Goal: Information Seeking & Learning: Learn about a topic

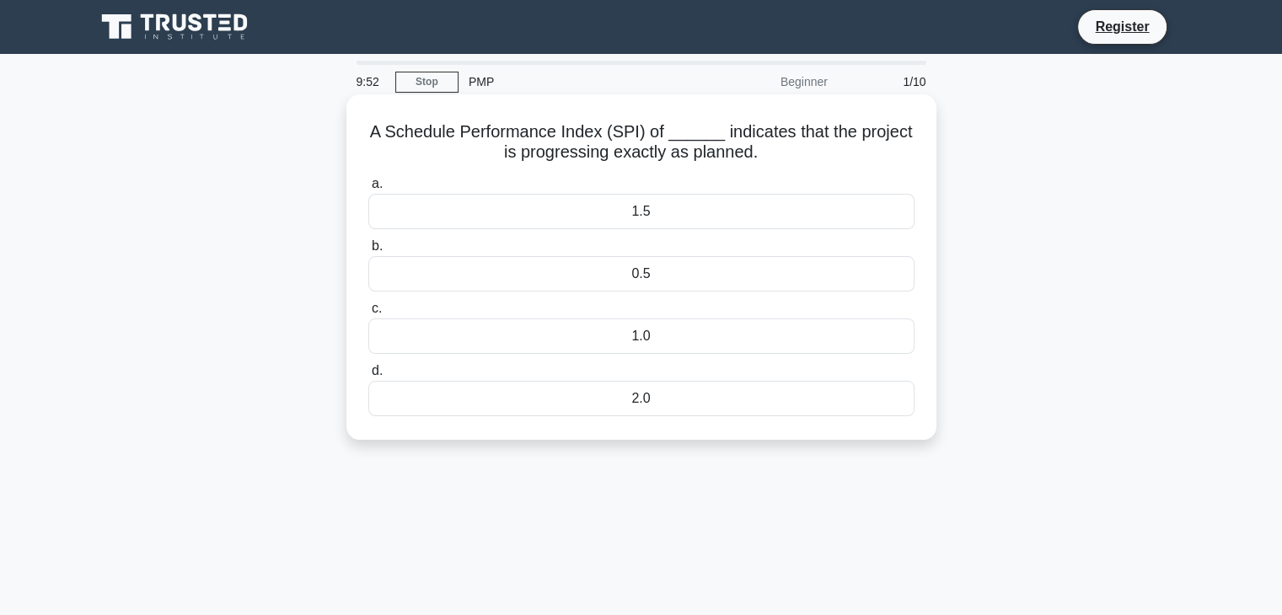
click at [661, 332] on div "1.0" at bounding box center [641, 336] width 546 height 35
click at [368, 314] on input "c. 1.0" at bounding box center [368, 308] width 0 height 11
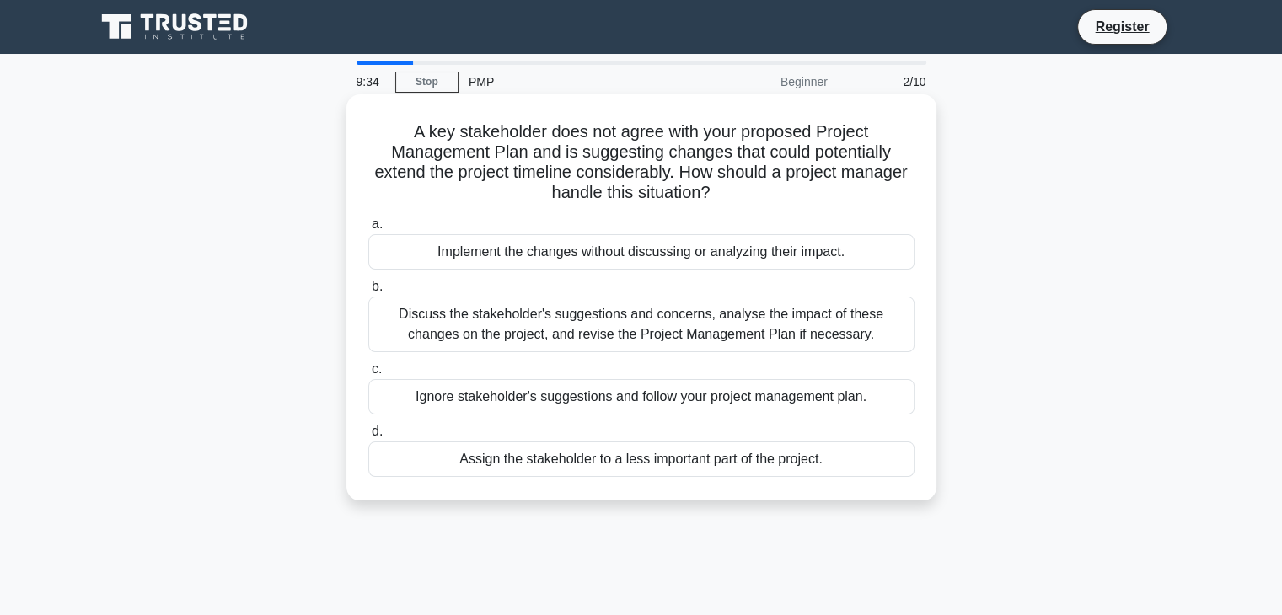
drag, startPoint x: 408, startPoint y: 126, endPoint x: 830, endPoint y: 462, distance: 538.7
click at [830, 463] on div "A key stakeholder does not agree with your proposed Project Management Plan and…" at bounding box center [641, 297] width 577 height 393
copy div "A key stakeholder does not agree with your proposed Project Management Plan and…"
click at [496, 346] on div "Discuss the stakeholder's suggestions and concerns, analyse the impact of these…" at bounding box center [641, 325] width 546 height 56
click at [368, 293] on input "b. Discuss the stakeholder's suggestions and concerns, analyse the impact of th…" at bounding box center [368, 287] width 0 height 11
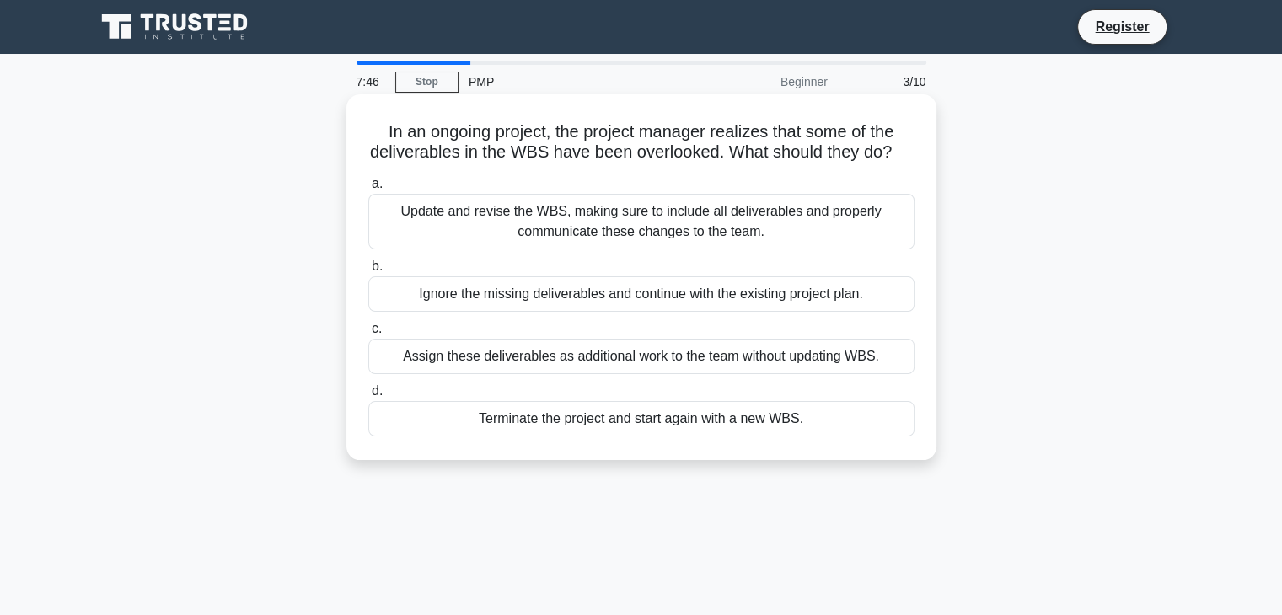
click at [464, 246] on div "Update and revise the WBS, making sure to include all deliverables and properly…" at bounding box center [641, 222] width 546 height 56
click at [368, 190] on input "a. Update and revise the WBS, making sure to include all deliverables and prope…" at bounding box center [368, 184] width 0 height 11
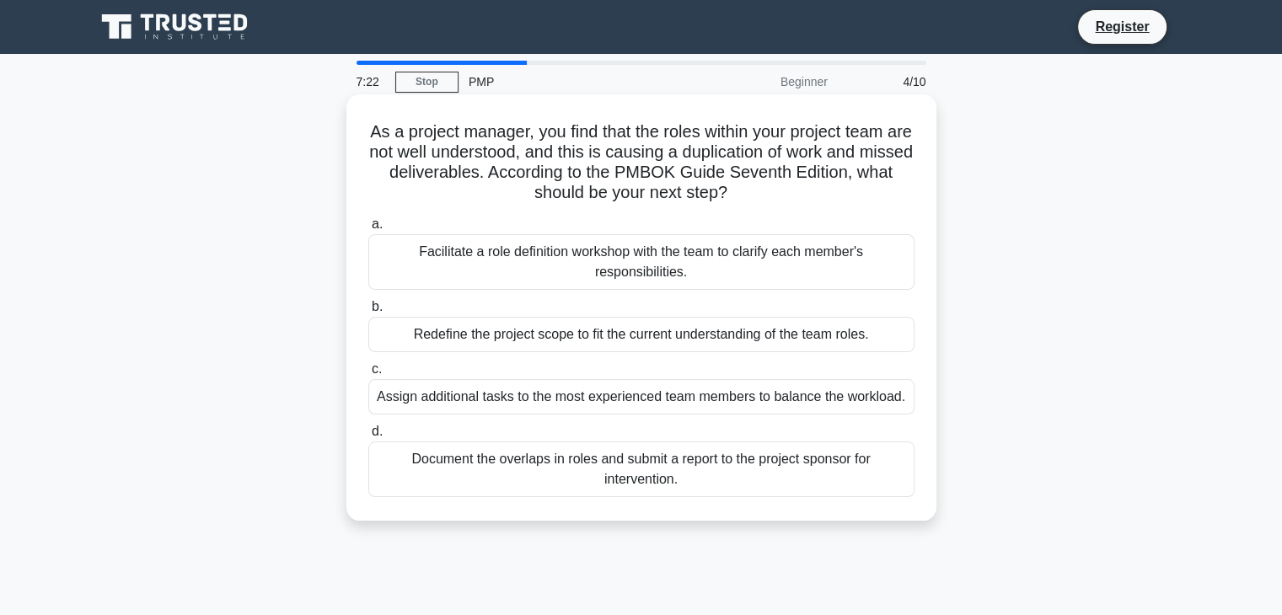
click at [511, 254] on div "Facilitate a role definition workshop with the team to clarify each member's re…" at bounding box center [641, 262] width 546 height 56
click at [368, 230] on input "a. Facilitate a role definition workshop with the team to clarify each member's…" at bounding box center [368, 224] width 0 height 11
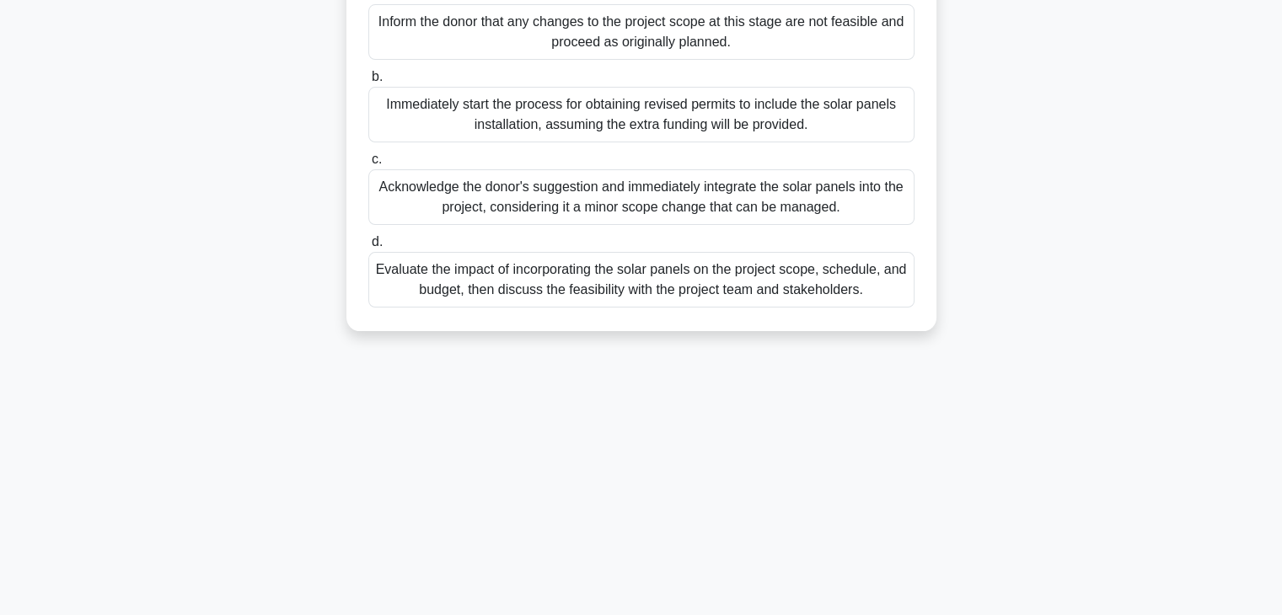
scroll to position [296, 0]
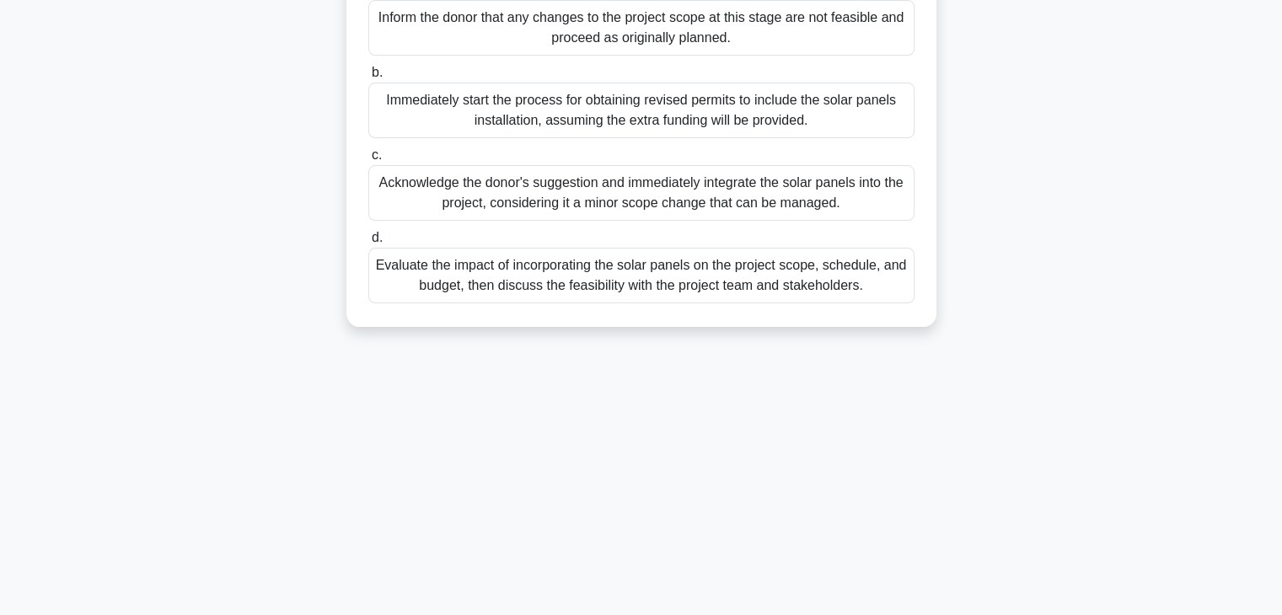
click at [485, 303] on div "Evaluate the impact of incorporating the solar panels on the project scope, sch…" at bounding box center [641, 276] width 546 height 56
click at [368, 244] on input "d. Evaluate the impact of incorporating the solar panels on the project scope, …" at bounding box center [368, 238] width 0 height 11
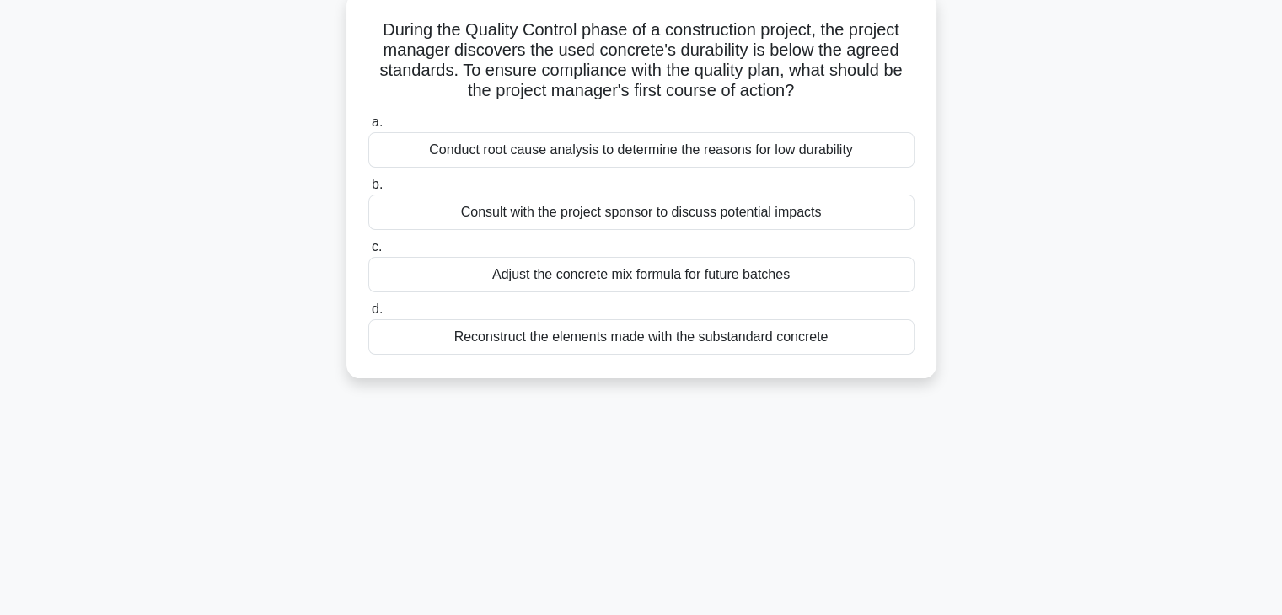
scroll to position [0, 0]
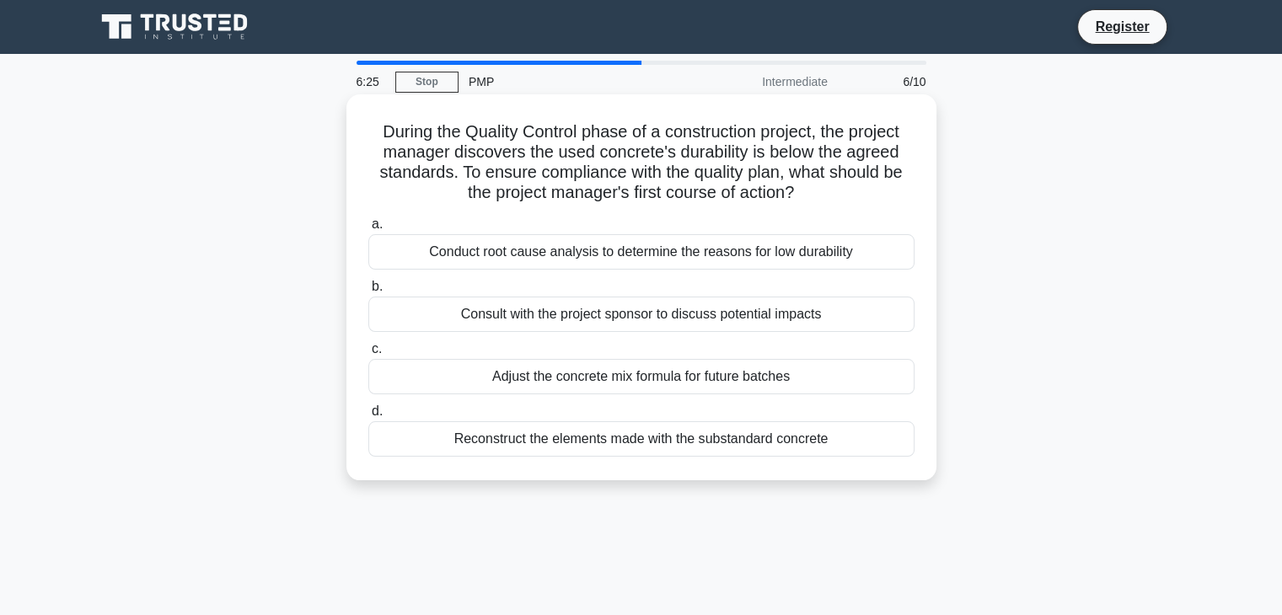
click at [504, 265] on div "Conduct root cause analysis to determine the reasons for low durability" at bounding box center [641, 251] width 546 height 35
click at [368, 230] on input "a. Conduct root cause analysis to determine the reasons for low durability" at bounding box center [368, 224] width 0 height 11
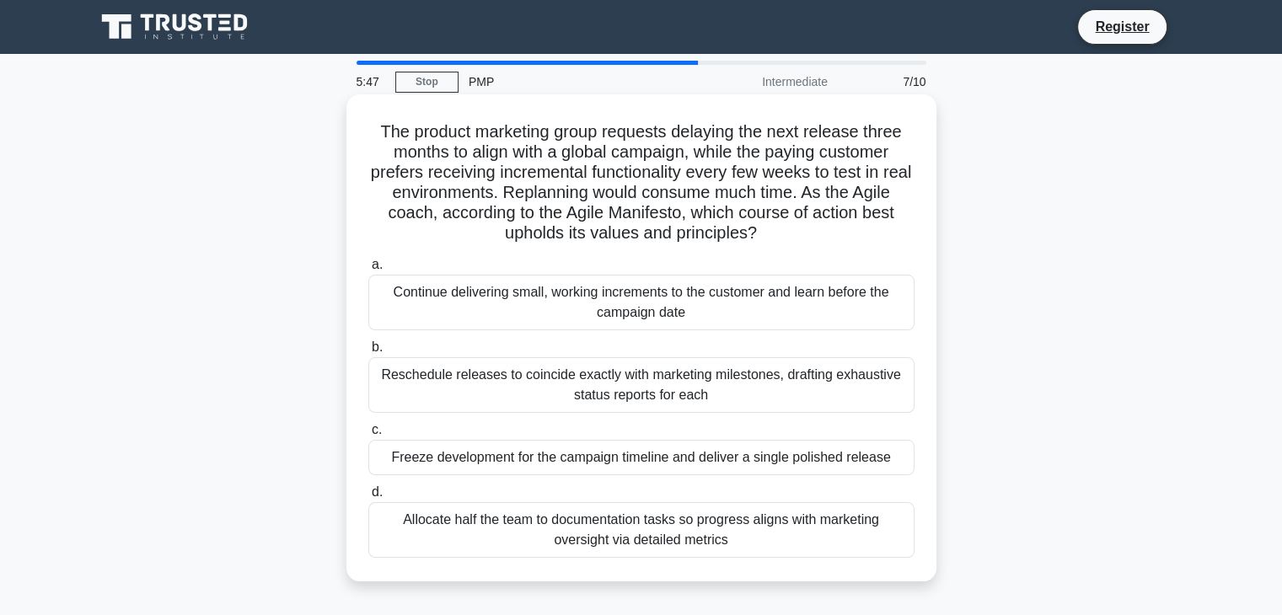
click at [514, 303] on div "Continue delivering small, working increments to the customer and learn before …" at bounding box center [641, 303] width 546 height 56
click at [368, 271] on input "a. Continue delivering small, working increments to the customer and learn befo…" at bounding box center [368, 265] width 0 height 11
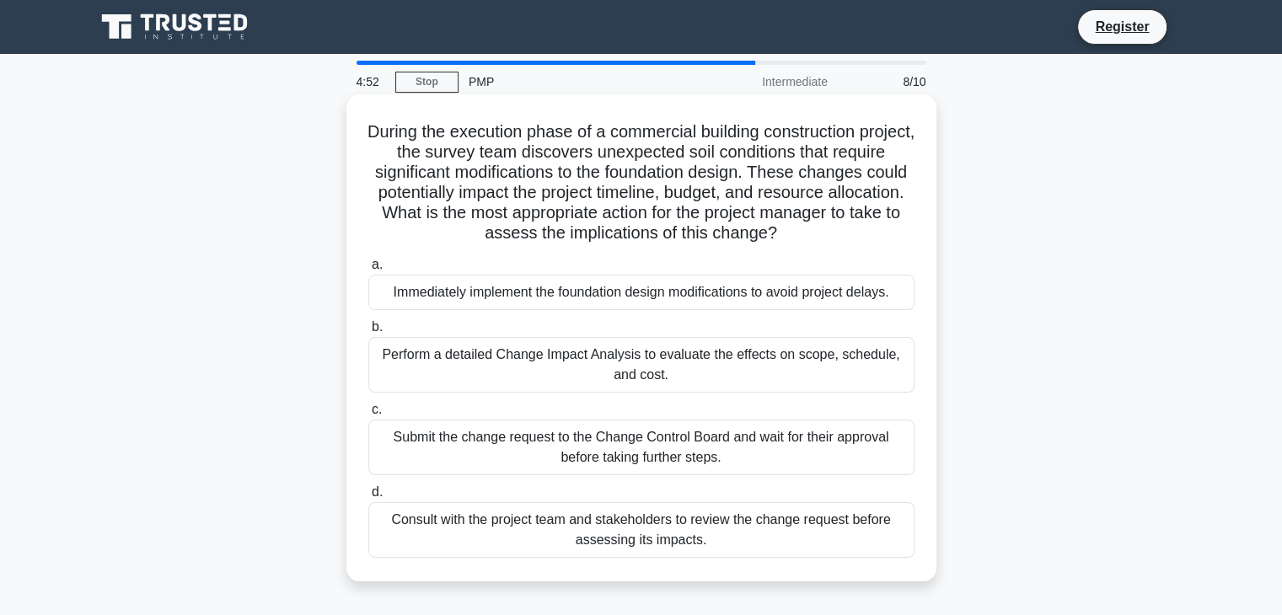
click at [502, 376] on div "Perform a detailed Change Impact Analysis to evaluate the effects on scope, sch…" at bounding box center [641, 365] width 546 height 56
click at [368, 333] on input "b. Perform a detailed Change Impact Analysis to evaluate the effects on scope, …" at bounding box center [368, 327] width 0 height 11
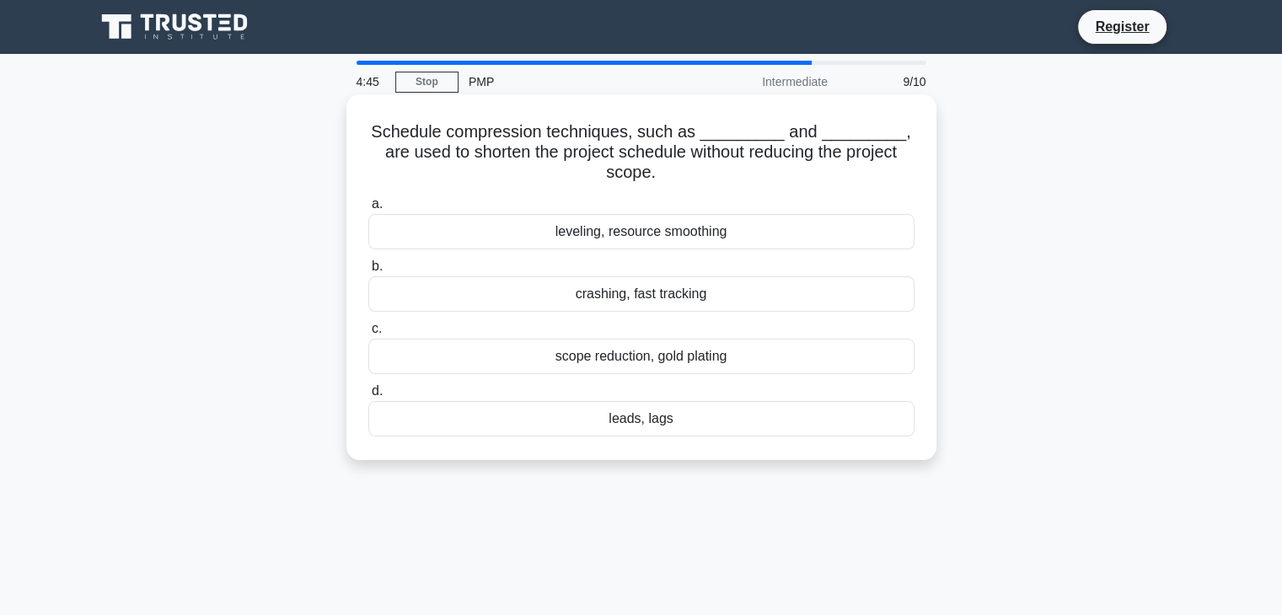
click at [625, 301] on div "crashing, fast tracking" at bounding box center [641, 294] width 546 height 35
click at [368, 272] on input "b. crashing, fast tracking" at bounding box center [368, 266] width 0 height 11
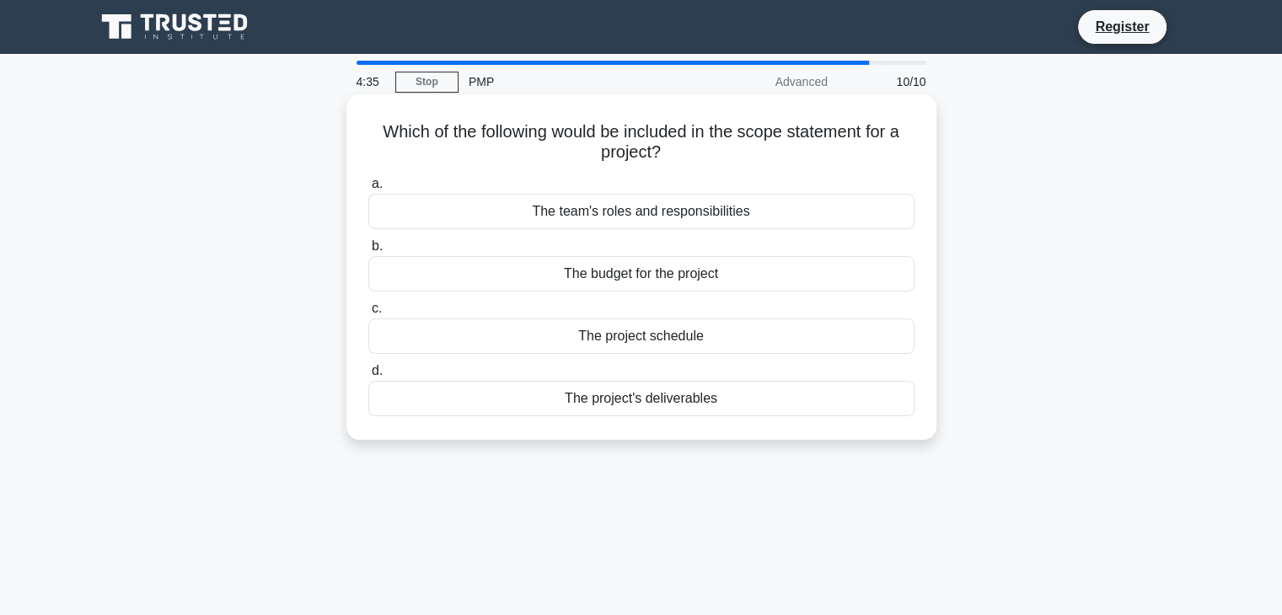
click at [624, 400] on div "The project's deliverables" at bounding box center [641, 398] width 546 height 35
click at [368, 377] on input "d. The project's deliverables" at bounding box center [368, 371] width 0 height 11
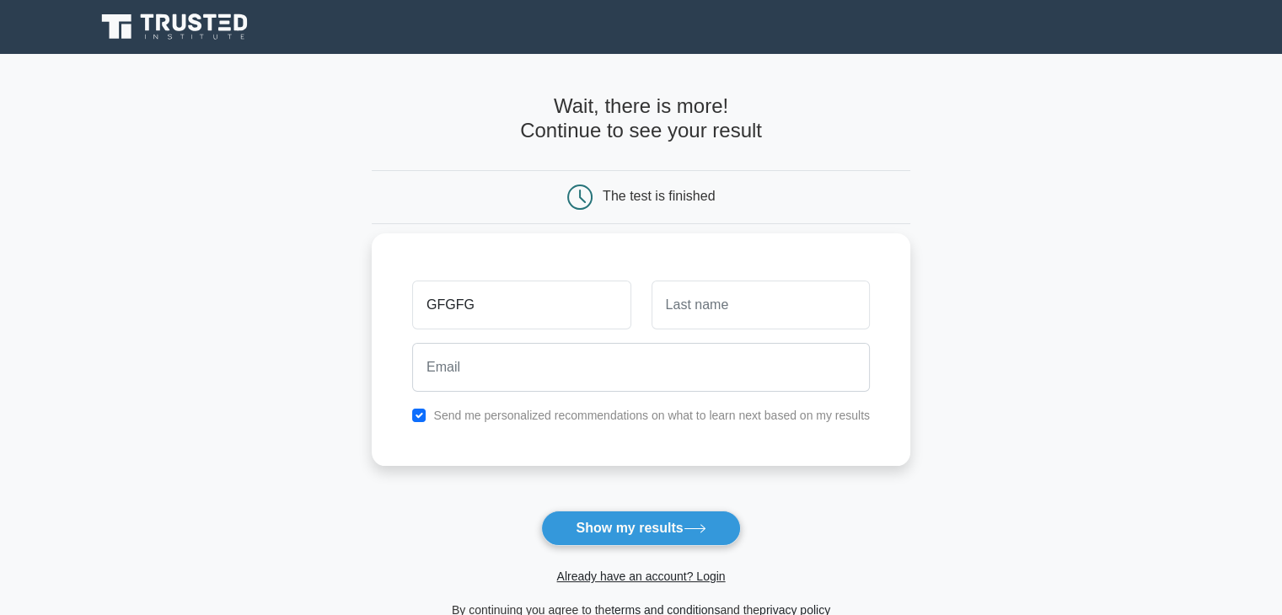
type input "GFGFG"
click at [698, 321] on input "text" at bounding box center [761, 305] width 218 height 49
type input "NAZ"
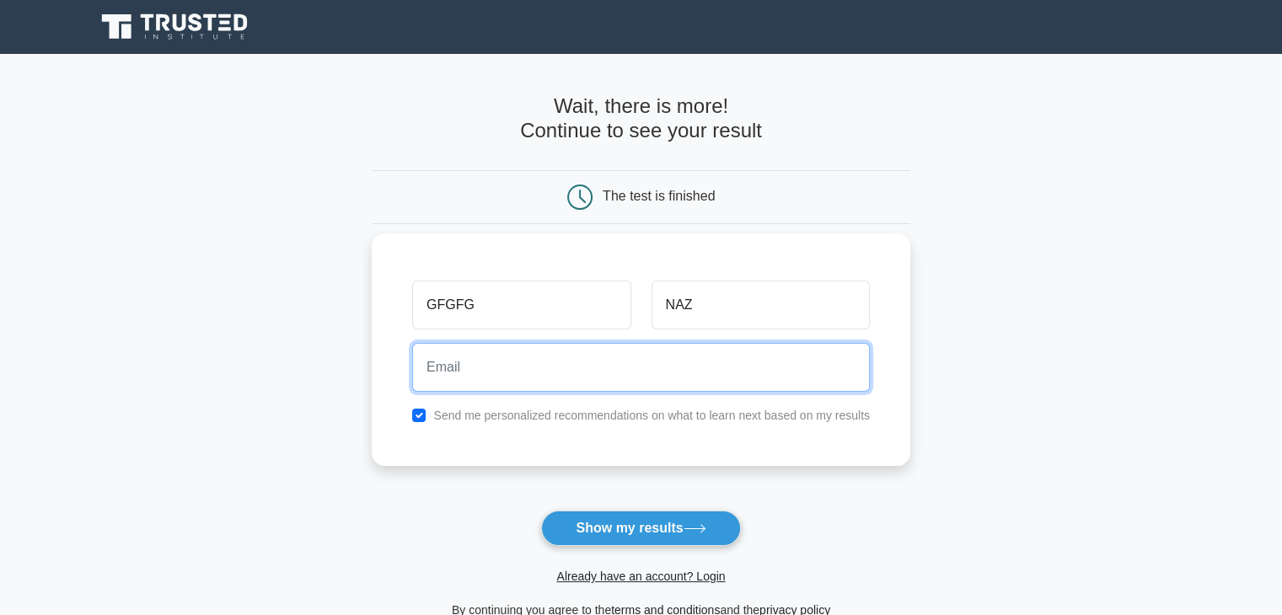
click at [540, 382] on input "email" at bounding box center [641, 367] width 458 height 49
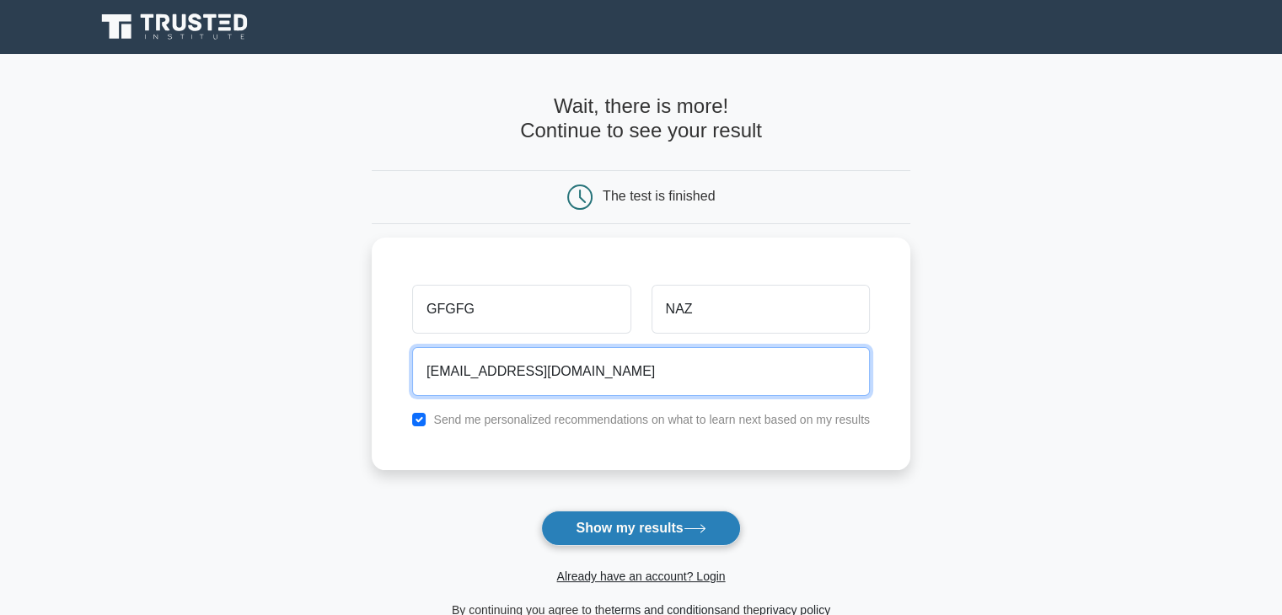
type input "[EMAIL_ADDRESS][DOMAIN_NAME]"
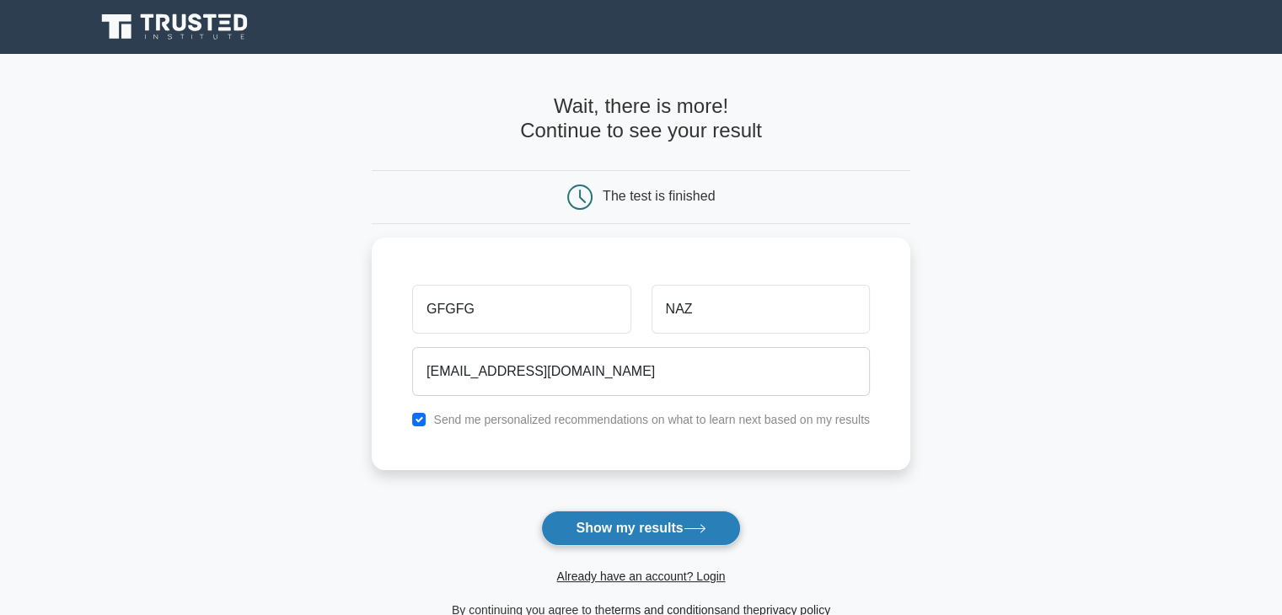
click at [620, 526] on button "Show my results" at bounding box center [640, 528] width 199 height 35
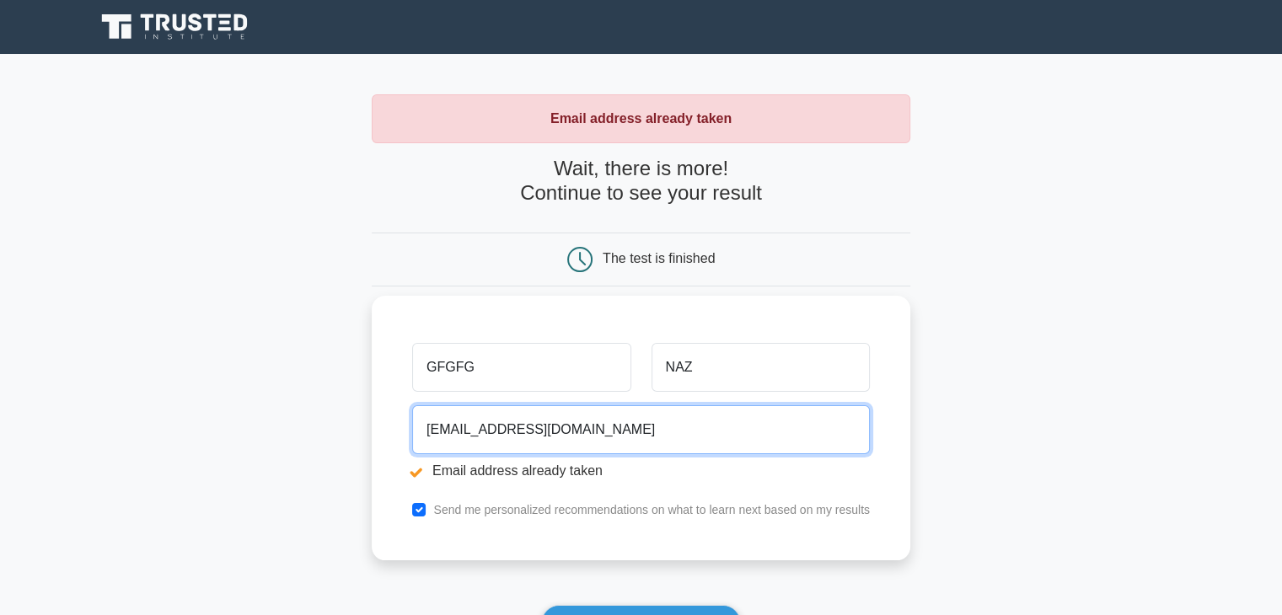
drag, startPoint x: 553, startPoint y: 432, endPoint x: 404, endPoint y: 443, distance: 149.6
click at [410, 445] on div "JH@GMAIL.COM Email address already taken" at bounding box center [641, 446] width 478 height 94
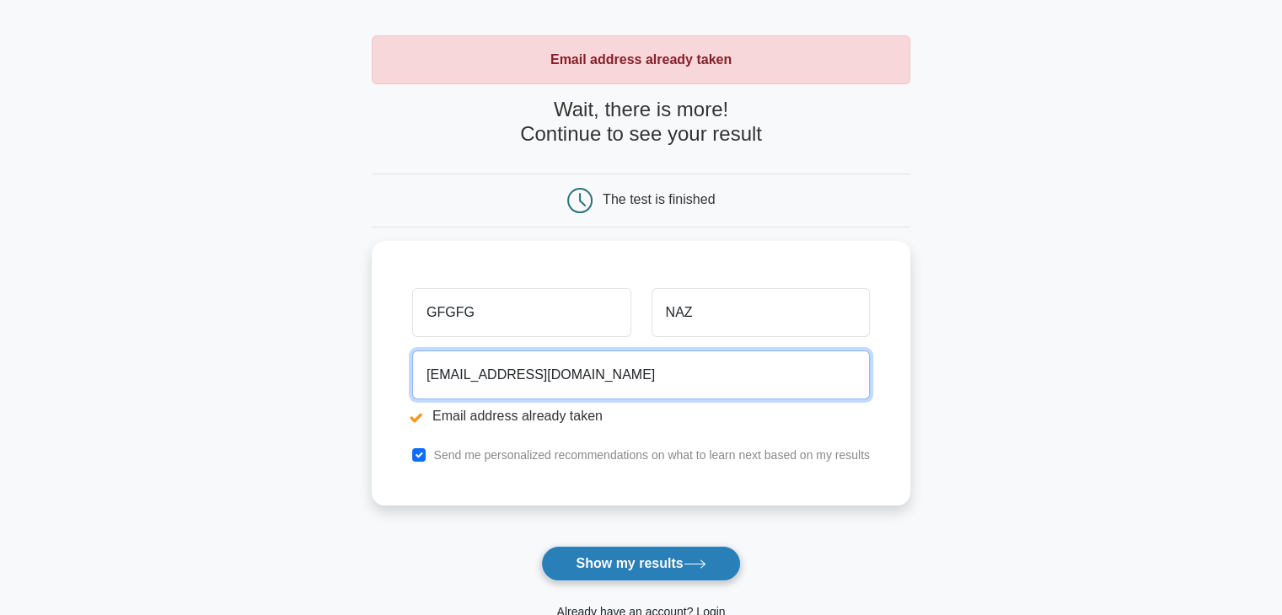
scroll to position [169, 0]
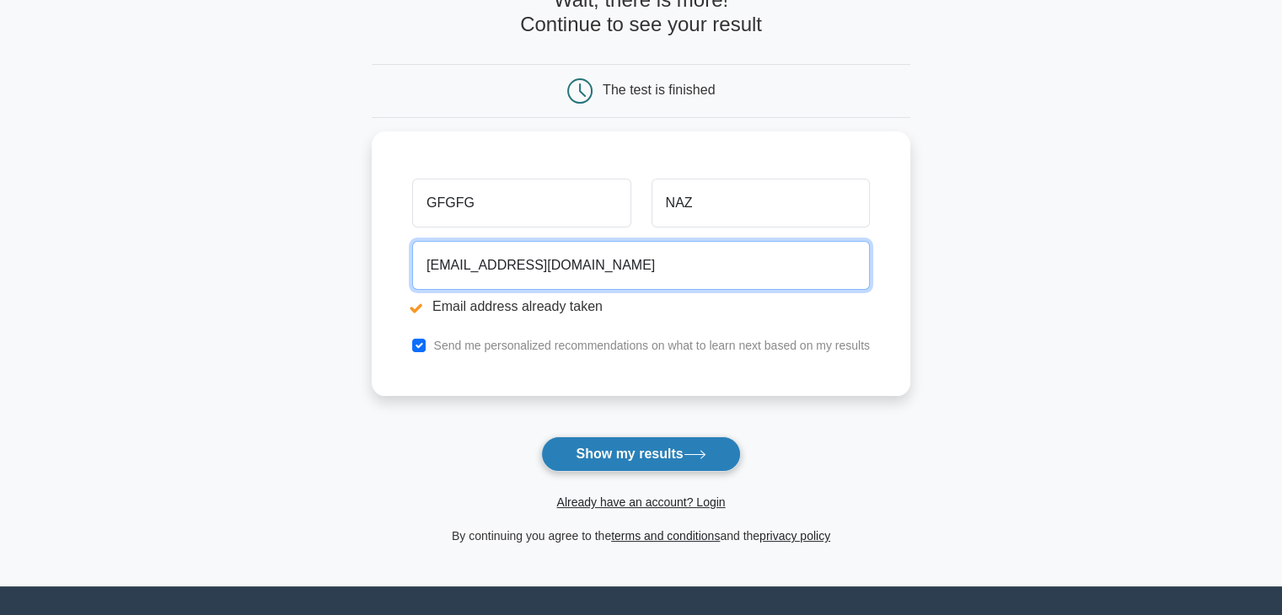
type input "MNAZPSPS@GMAIL.COM"
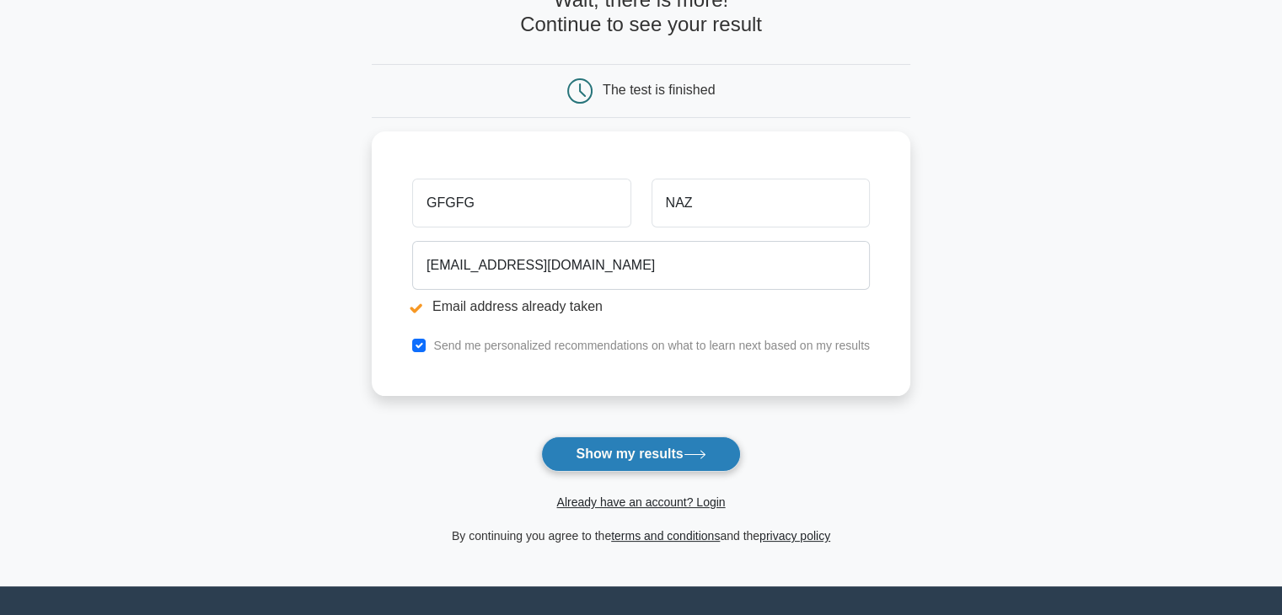
click at [590, 448] on button "Show my results" at bounding box center [640, 454] width 199 height 35
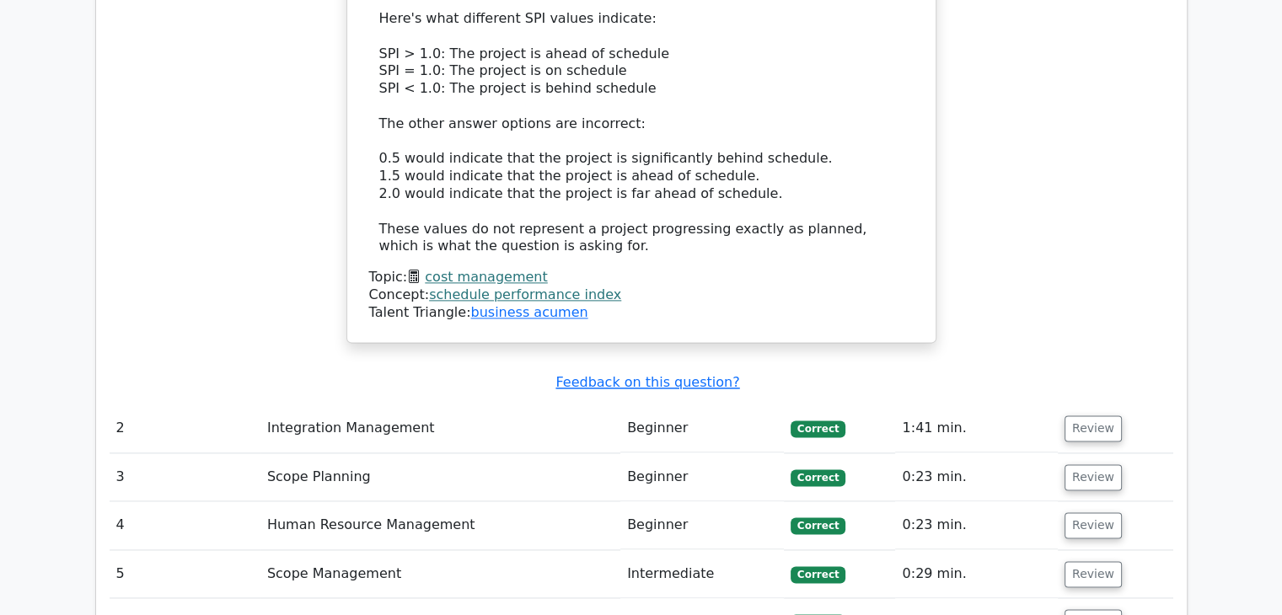
scroll to position [2276, 0]
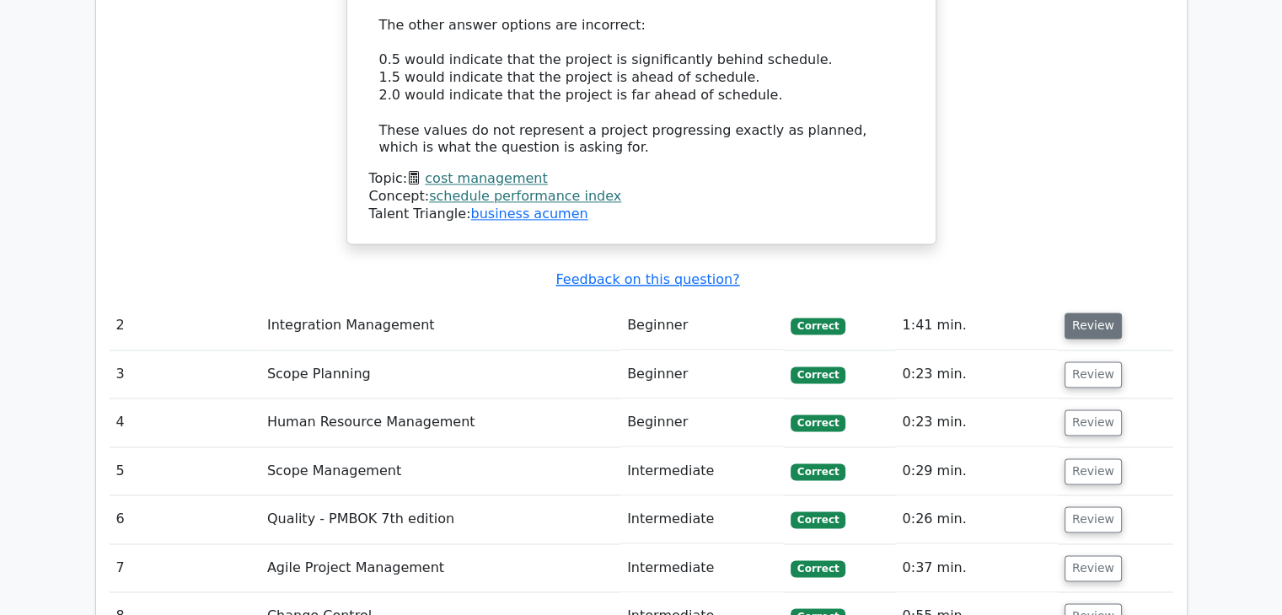
click at [1098, 313] on button "Review" at bounding box center [1093, 326] width 57 height 26
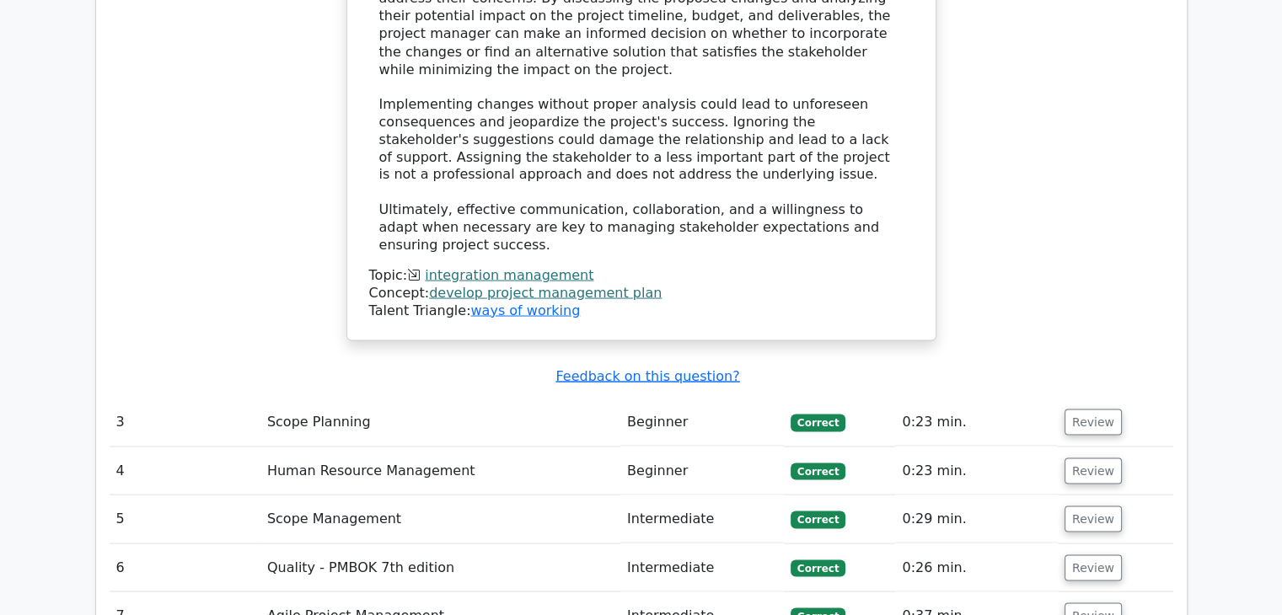
scroll to position [3203, 0]
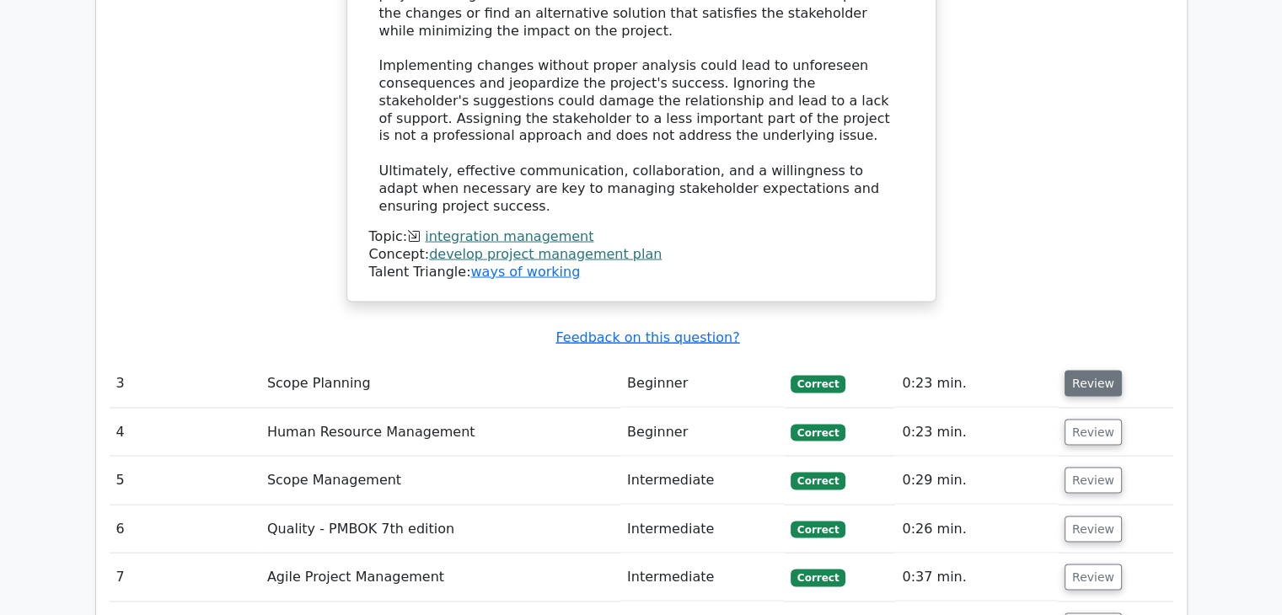
click at [1096, 370] on button "Review" at bounding box center [1093, 383] width 57 height 26
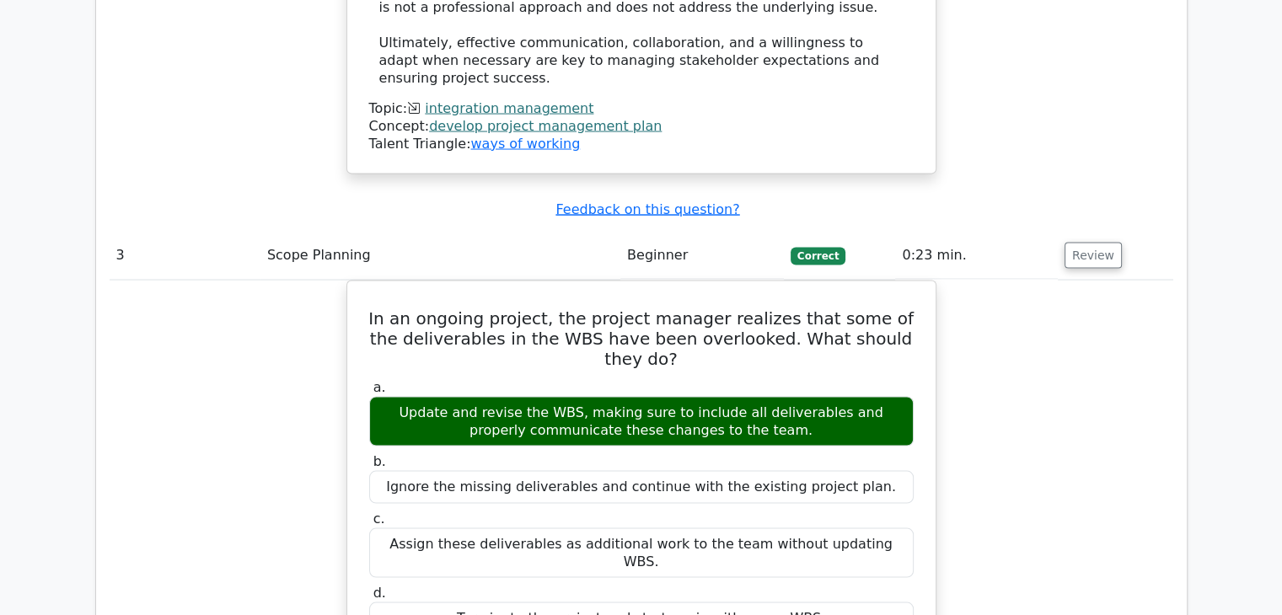
scroll to position [3372, 0]
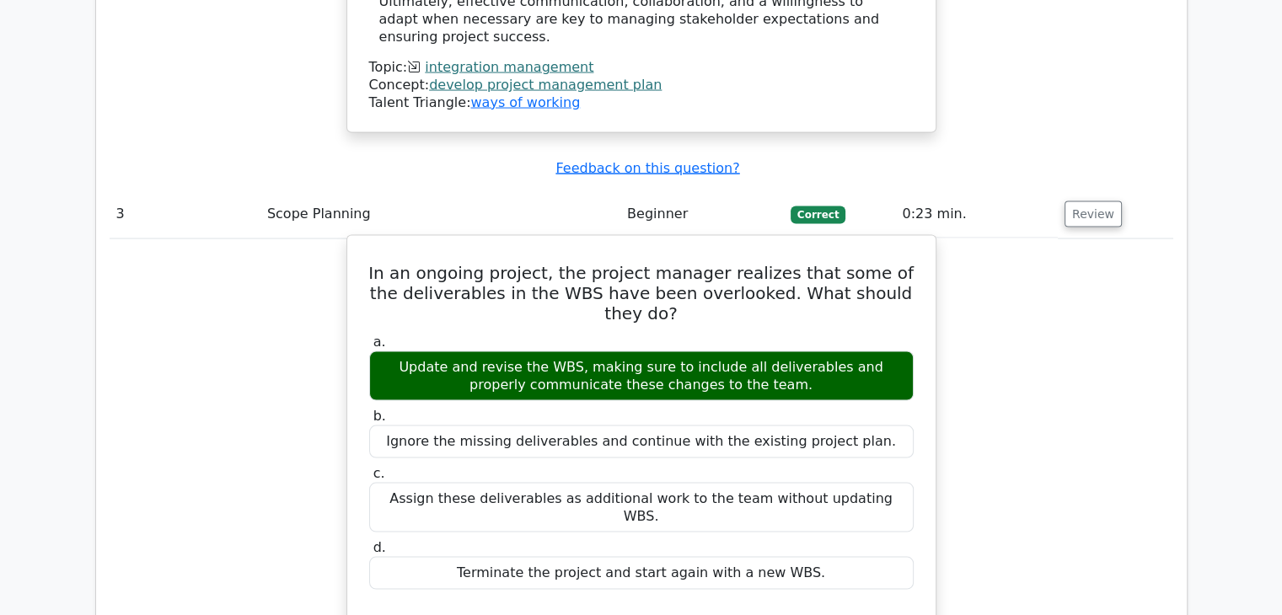
drag, startPoint x: 381, startPoint y: 115, endPoint x: 776, endPoint y: 279, distance: 427.1
click at [808, 372] on div "In an ongoing project, the project manager realizes that some of the deliverabl…" at bounding box center [641, 594] width 575 height 703
copy div "In an ongoing project, the project manager realizes that some of the deliverabl…"
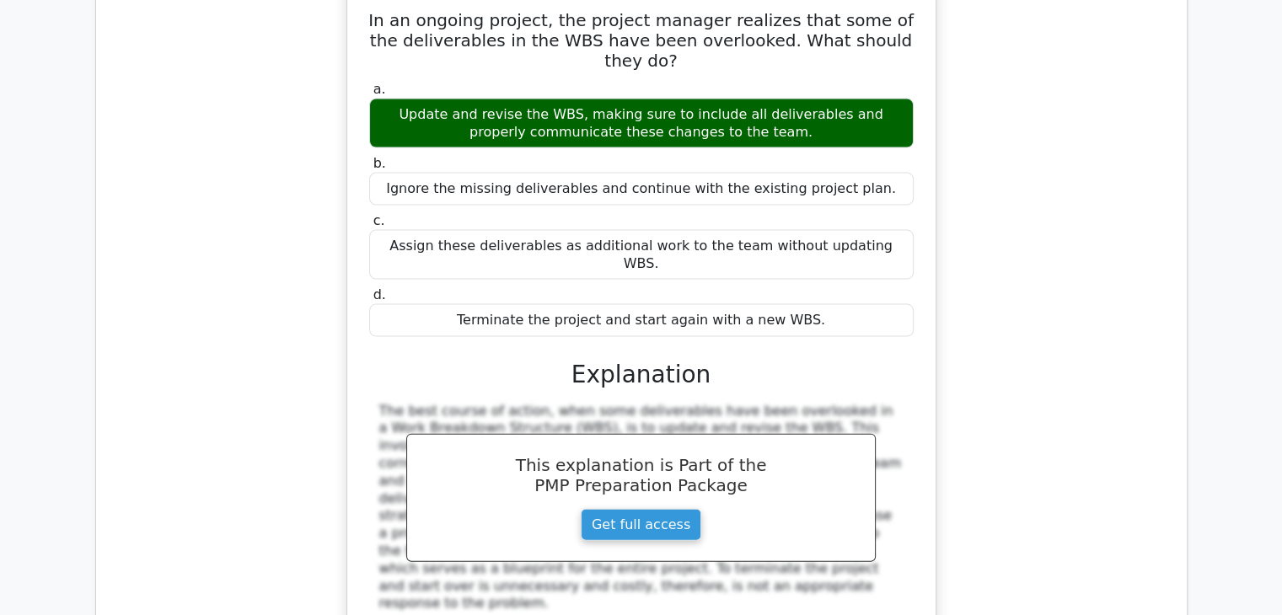
scroll to position [3962, 0]
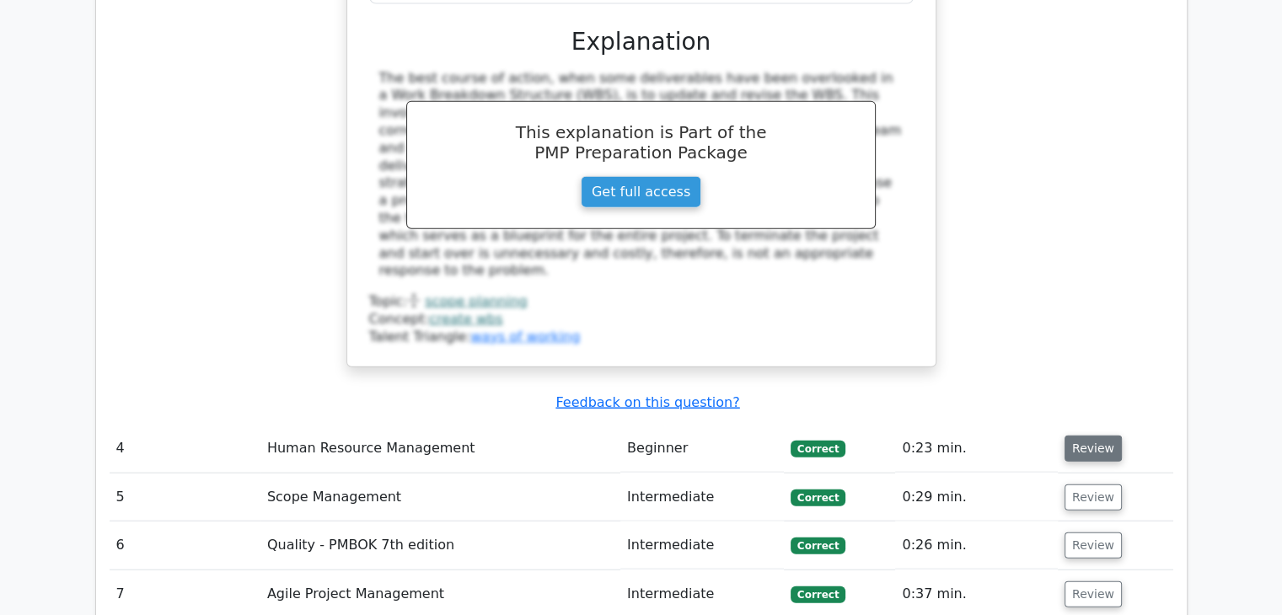
click at [1087, 436] on button "Review" at bounding box center [1093, 449] width 57 height 26
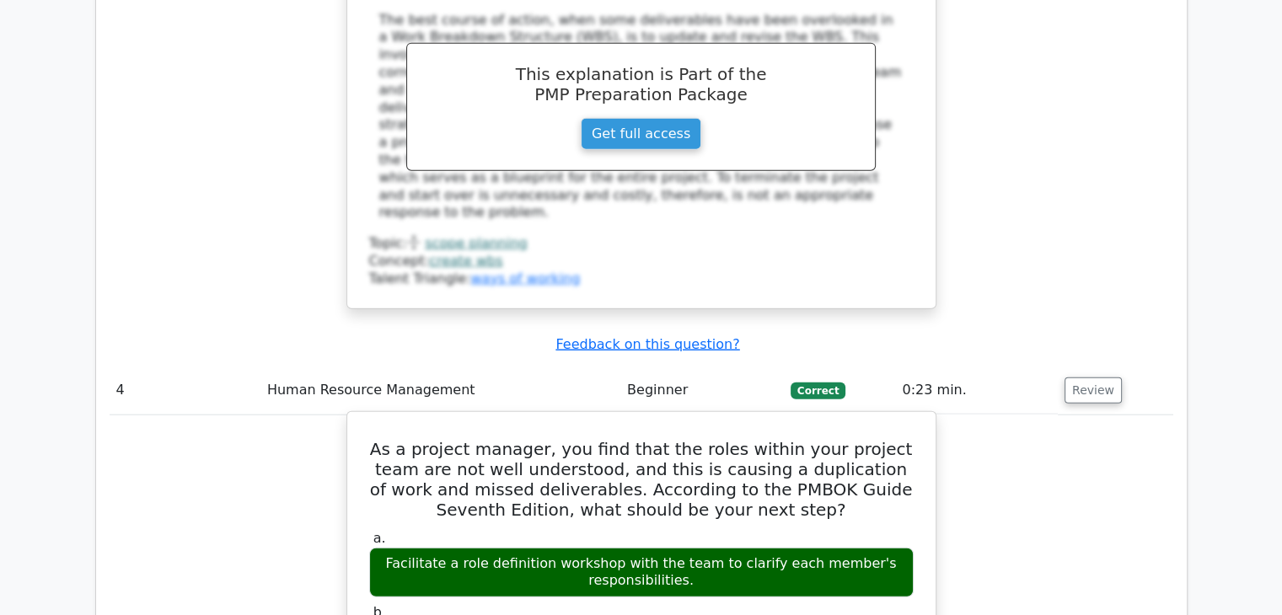
scroll to position [4046, 0]
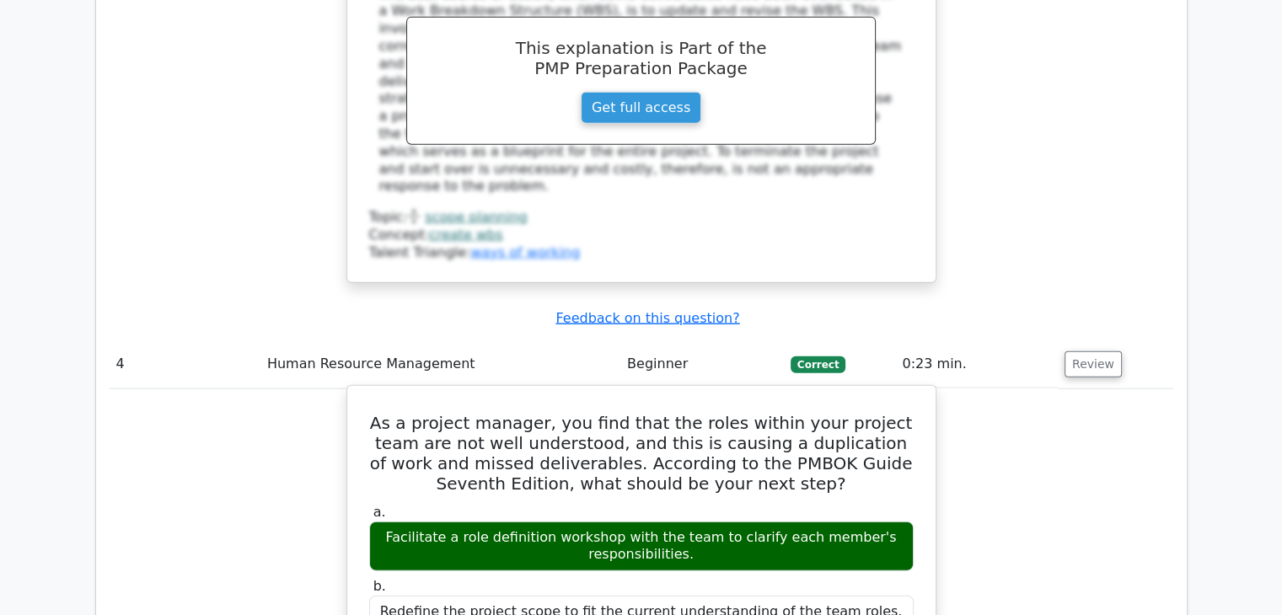
drag, startPoint x: 378, startPoint y: 191, endPoint x: 862, endPoint y: 520, distance: 585.0
copy div "As a project manager, you find that the roles within your project team are not …"
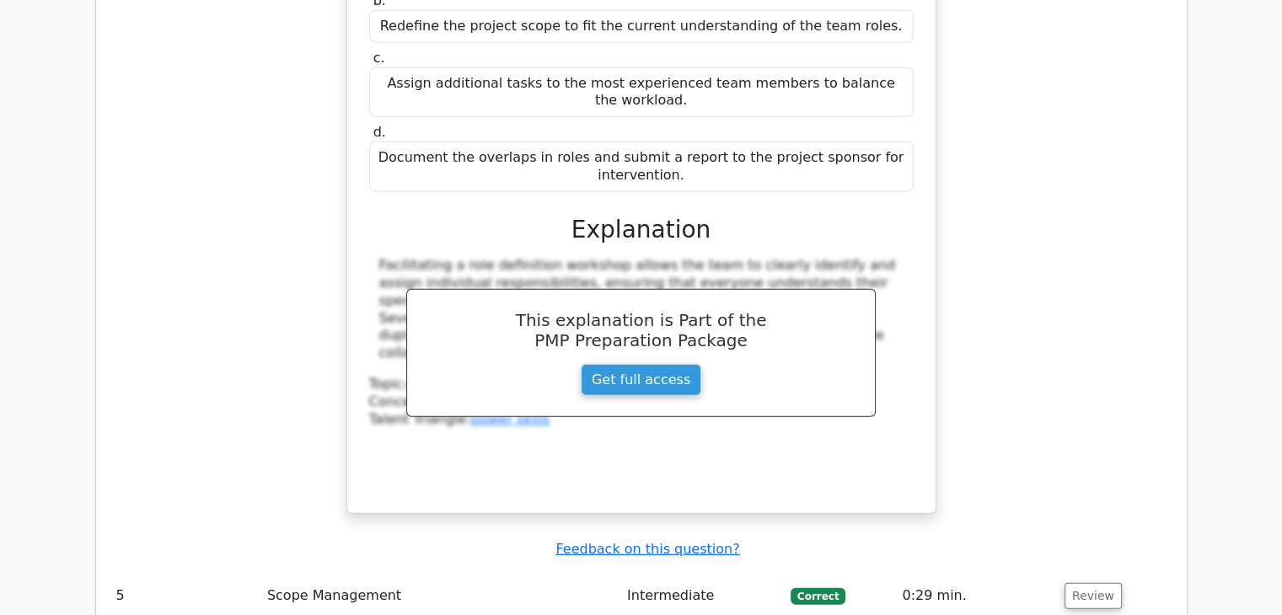
scroll to position [4805, 0]
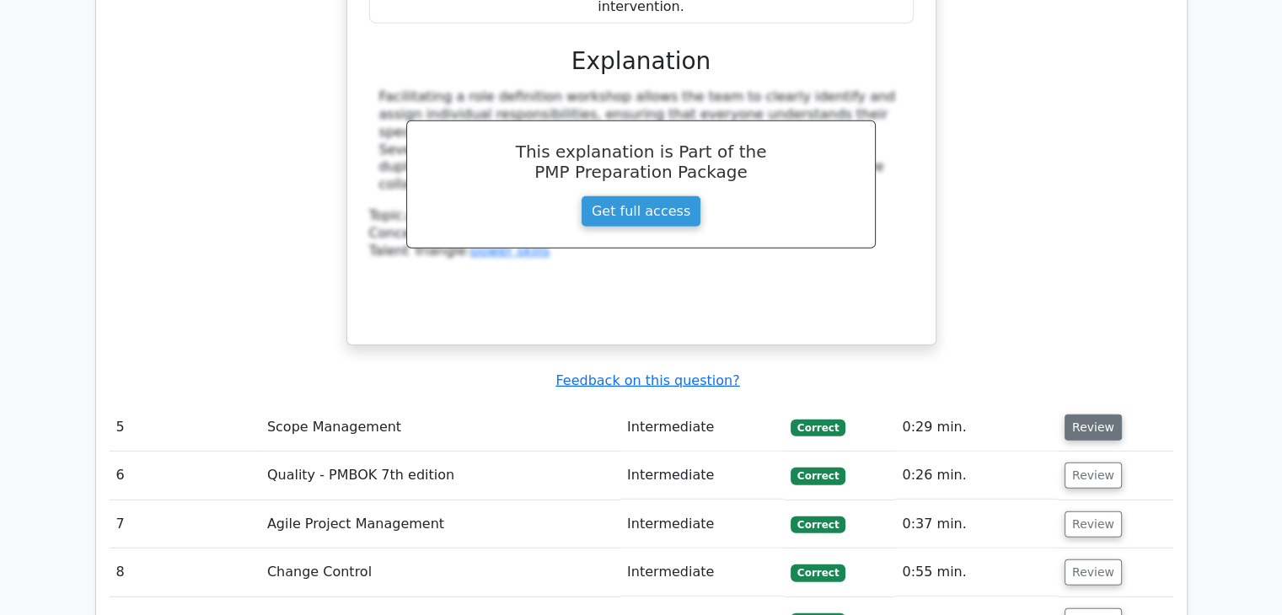
click at [1097, 415] on button "Review" at bounding box center [1093, 428] width 57 height 26
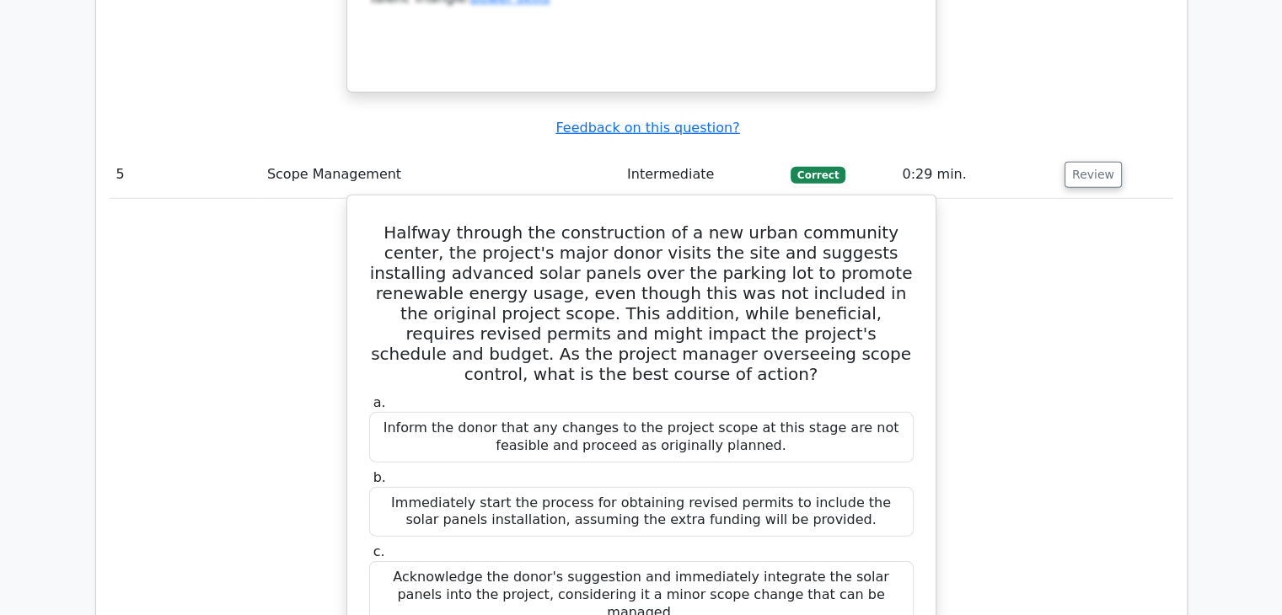
scroll to position [4974, 0]
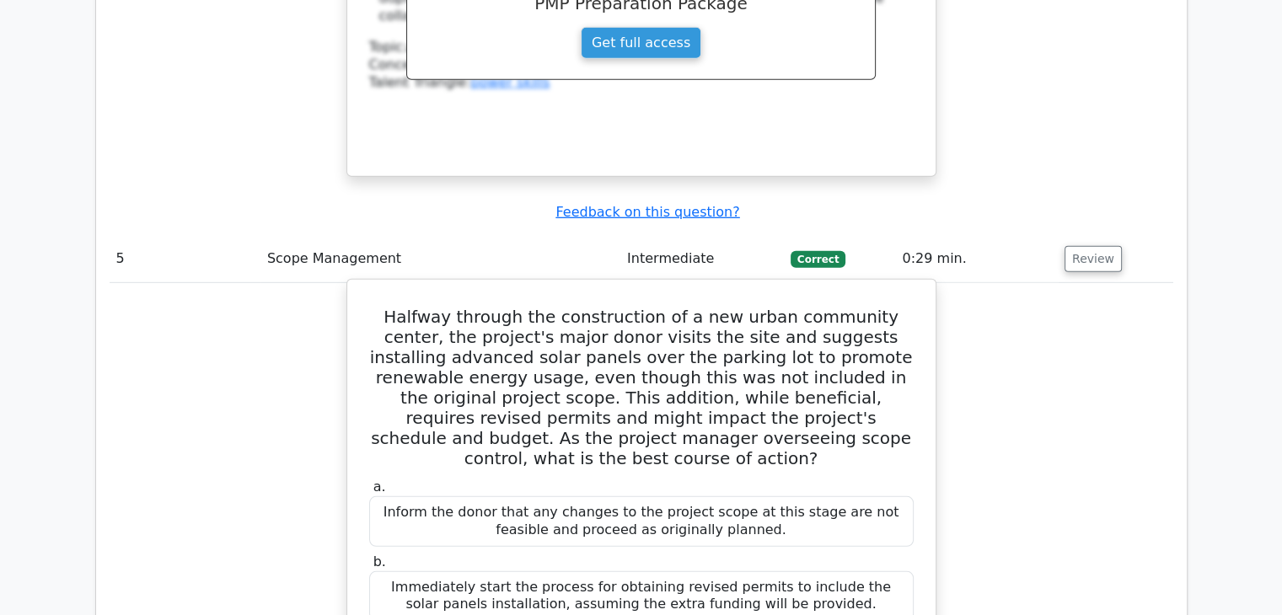
drag, startPoint x: 383, startPoint y: 60, endPoint x: 887, endPoint y: 493, distance: 664.7
copy div "Halfway through the construction of a new urban community center, the project's…"
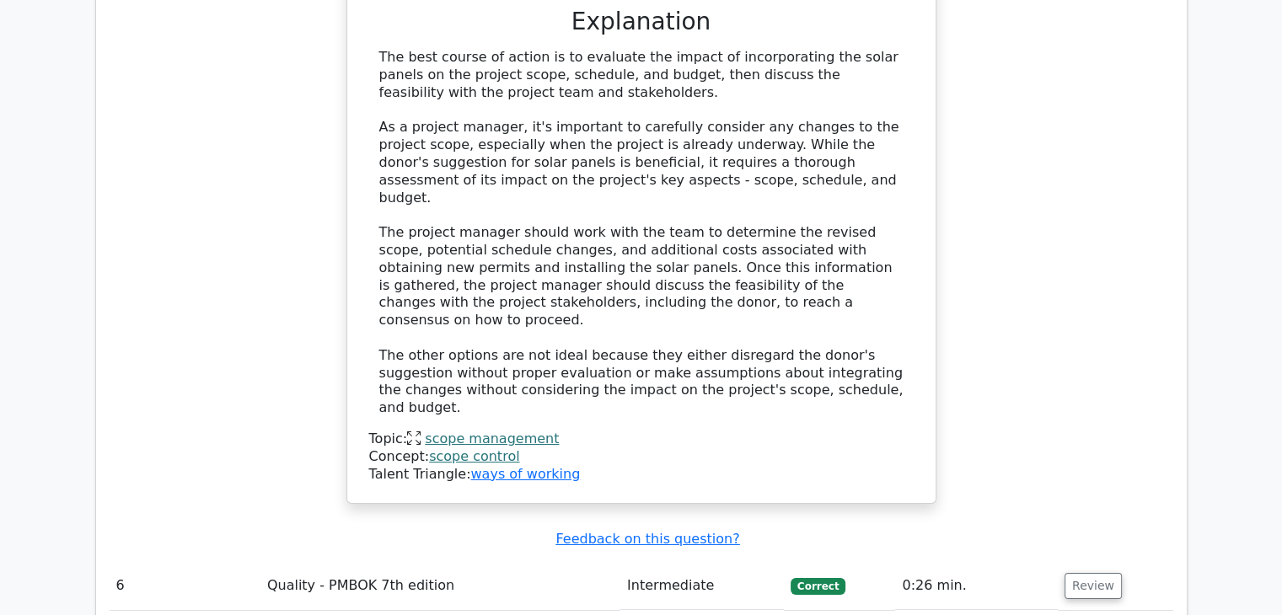
scroll to position [5817, 0]
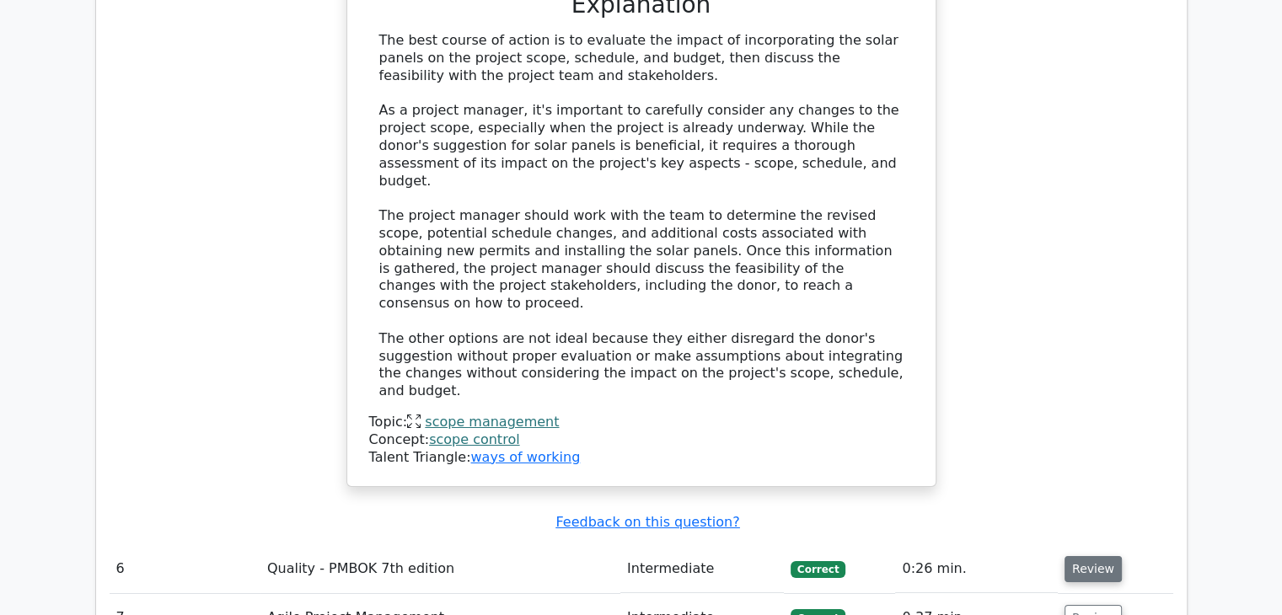
click at [1091, 556] on button "Review" at bounding box center [1093, 569] width 57 height 26
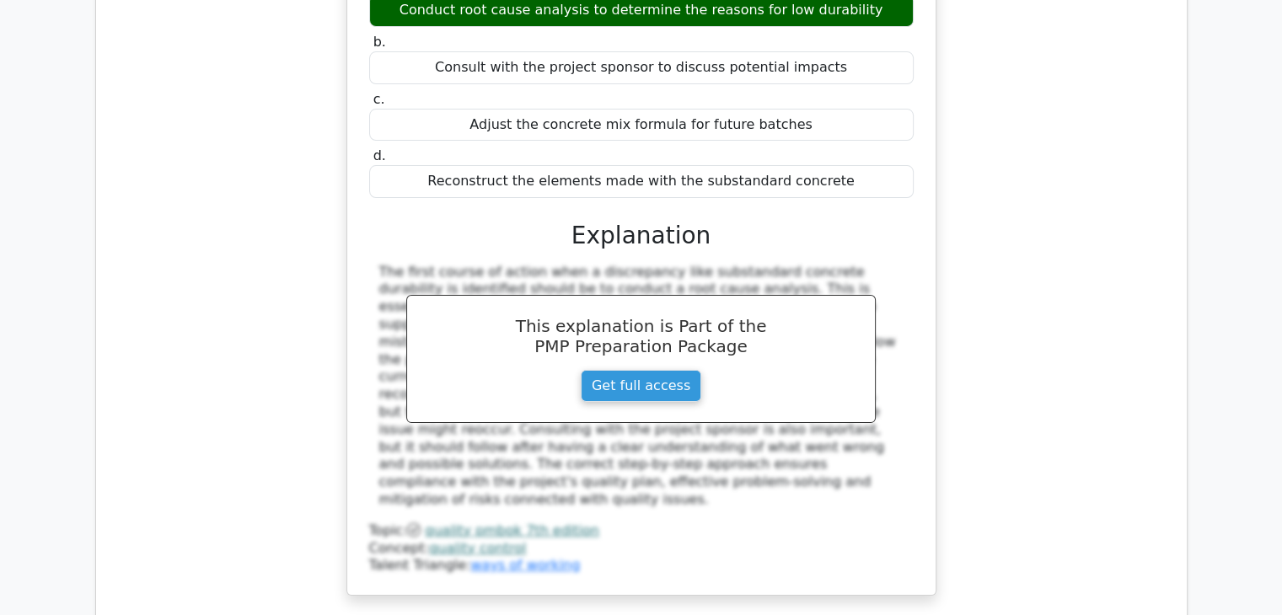
scroll to position [6575, 0]
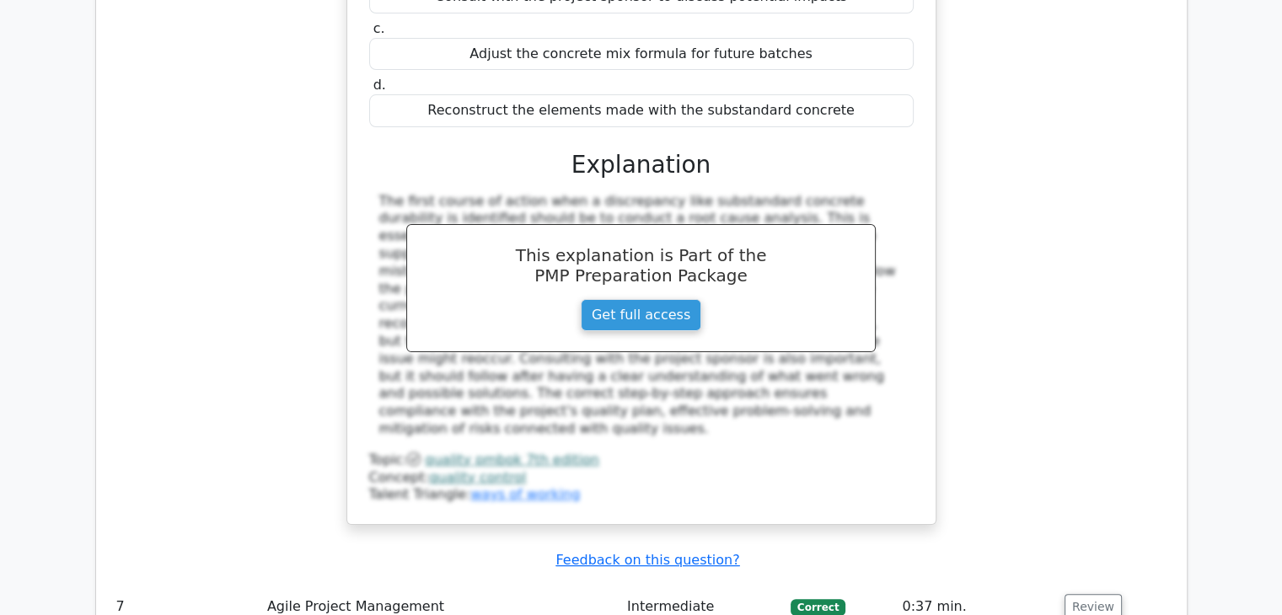
scroll to position [6744, 0]
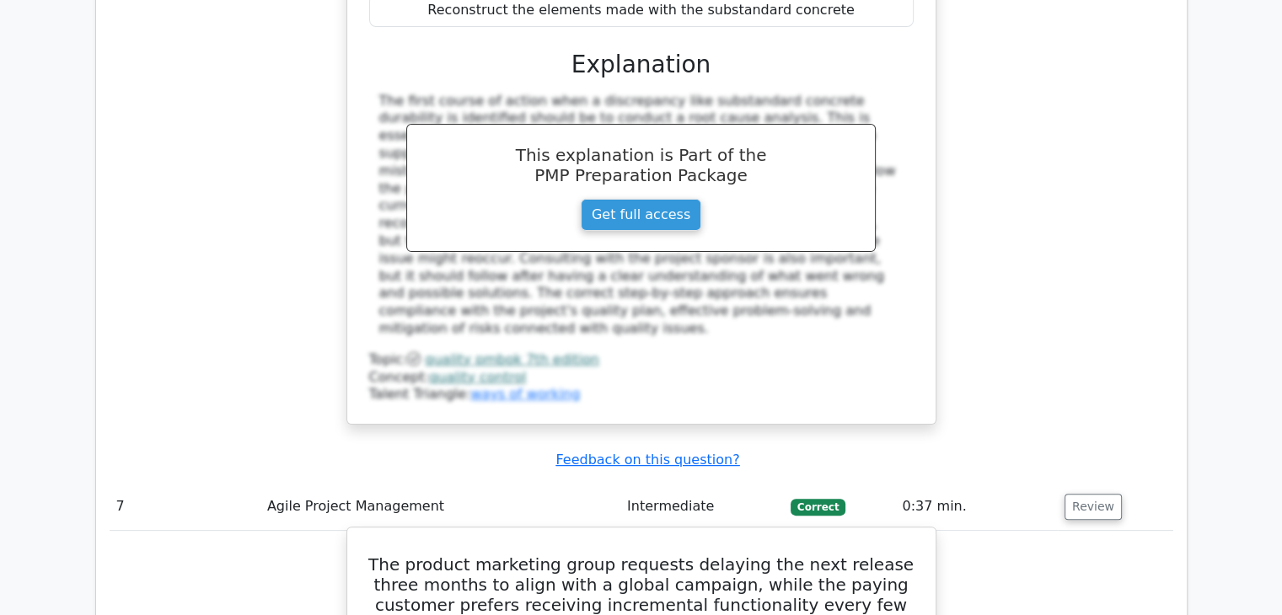
drag, startPoint x: 375, startPoint y: 148, endPoint x: 754, endPoint y: 528, distance: 536.5
copy div "The product marketing group requests delaying the next release three months to …"
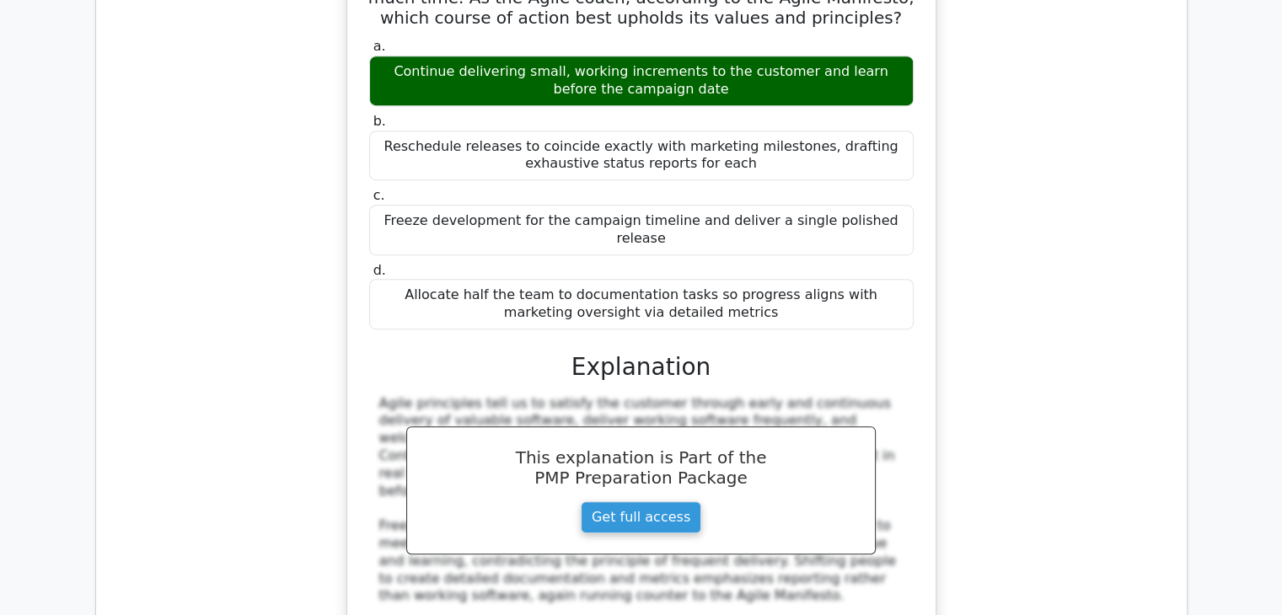
scroll to position [7418, 0]
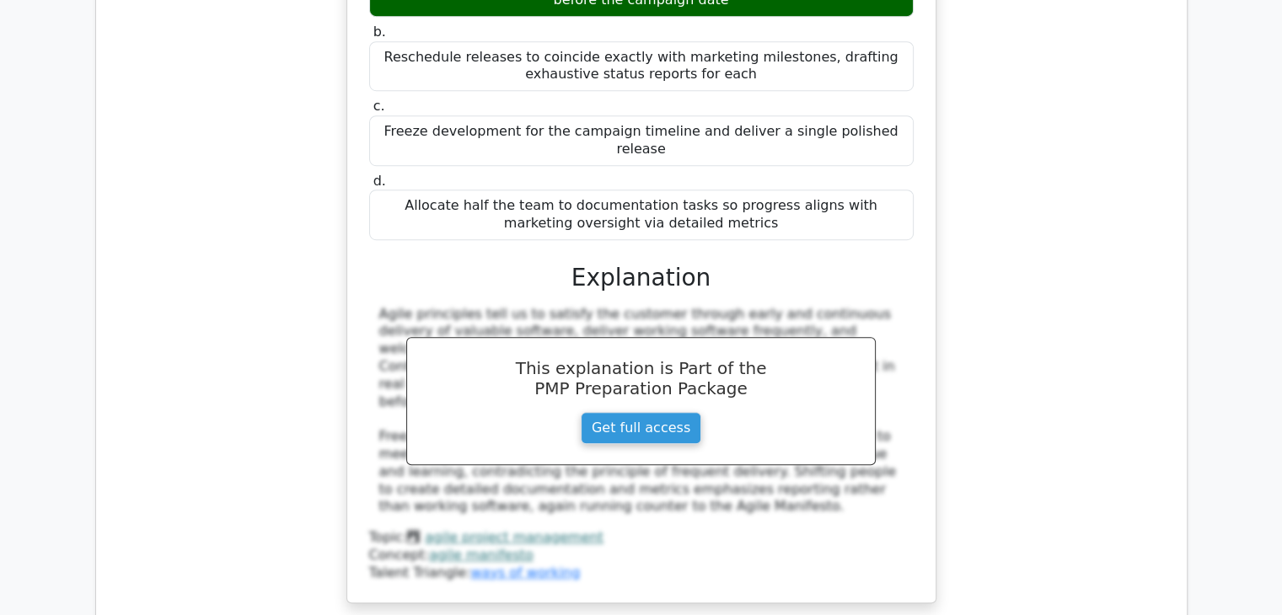
scroll to position [7671, 0]
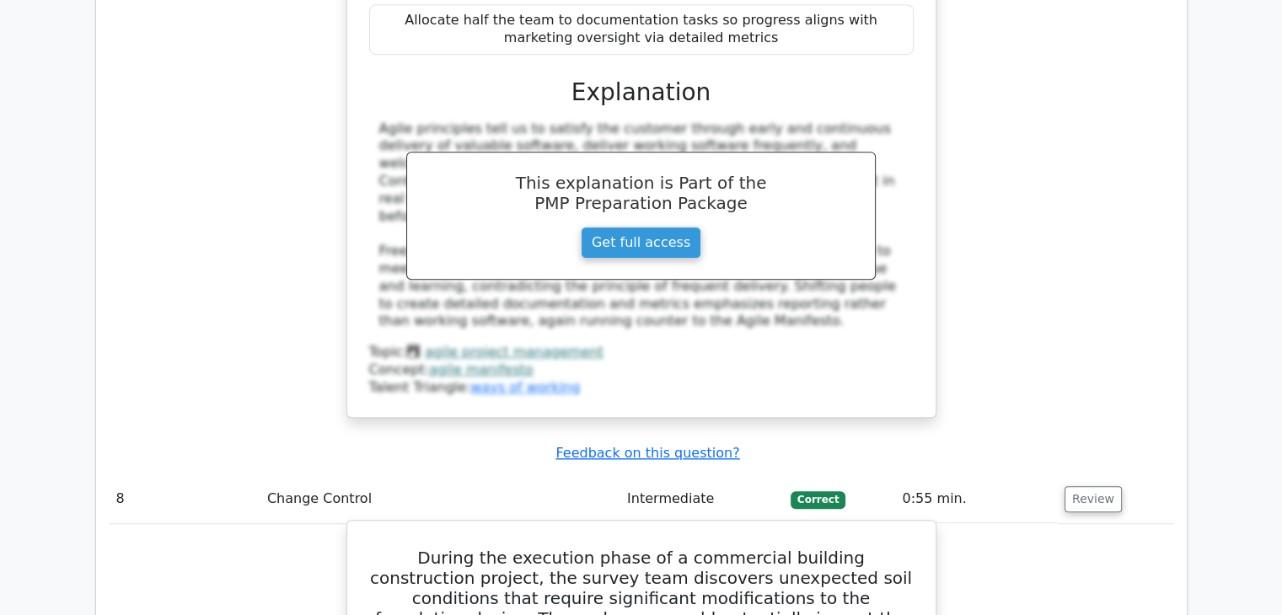
drag, startPoint x: 391, startPoint y: 121, endPoint x: 713, endPoint y: 513, distance: 508.0
copy div "During the execution phase of a commercial building construction project, the s…"
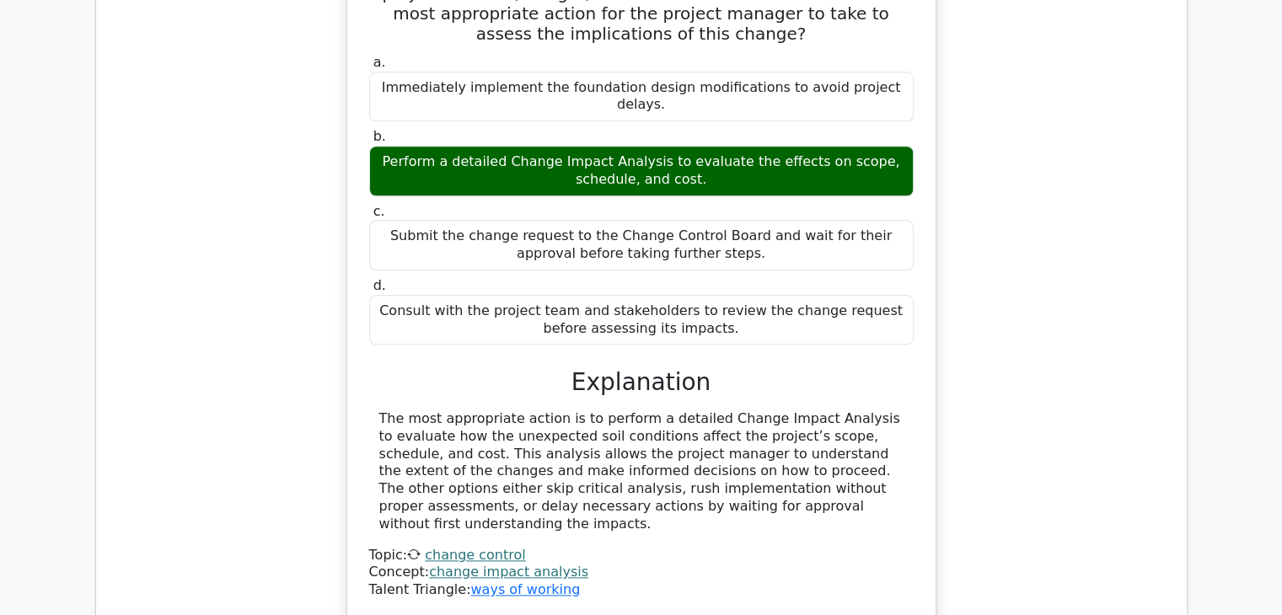
scroll to position [8346, 0]
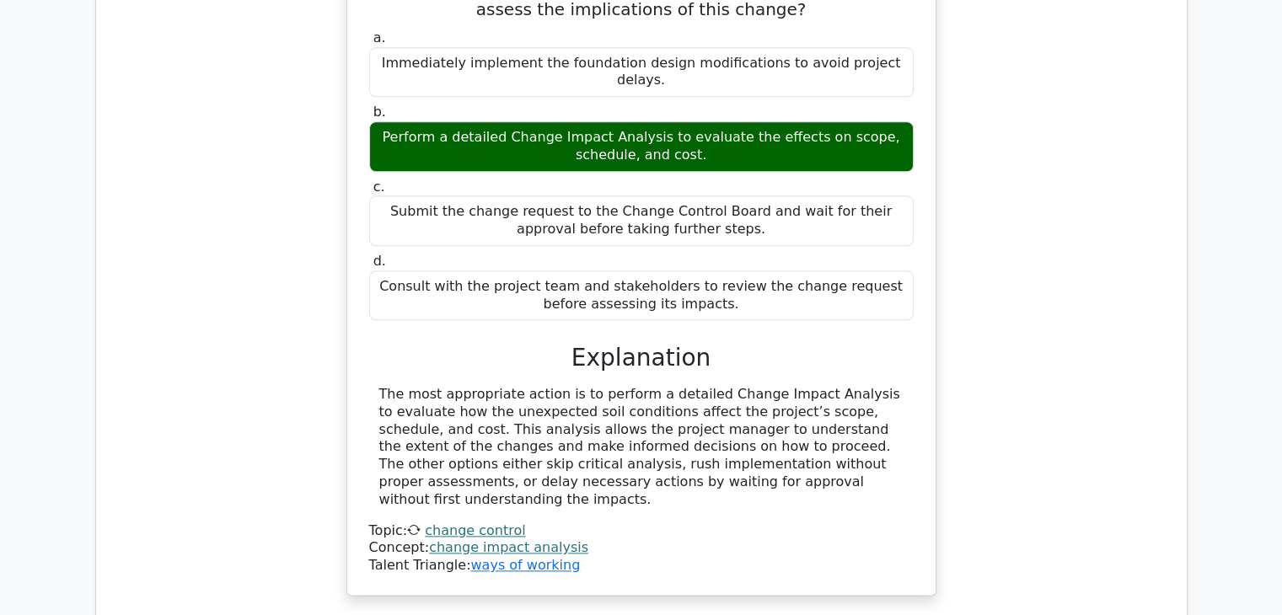
drag, startPoint x: 380, startPoint y: 237, endPoint x: 688, endPoint y: 508, distance: 410.3
copy div "Schedule compression techniques, such as _________ and _________, are used to s…"
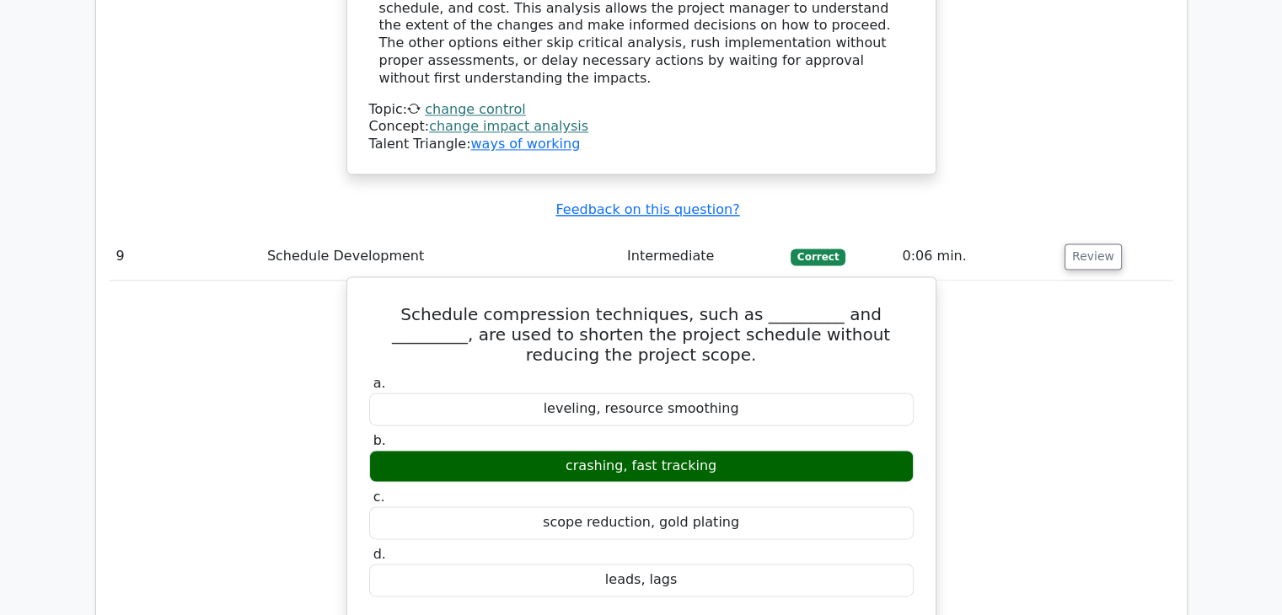
scroll to position [8936, 0]
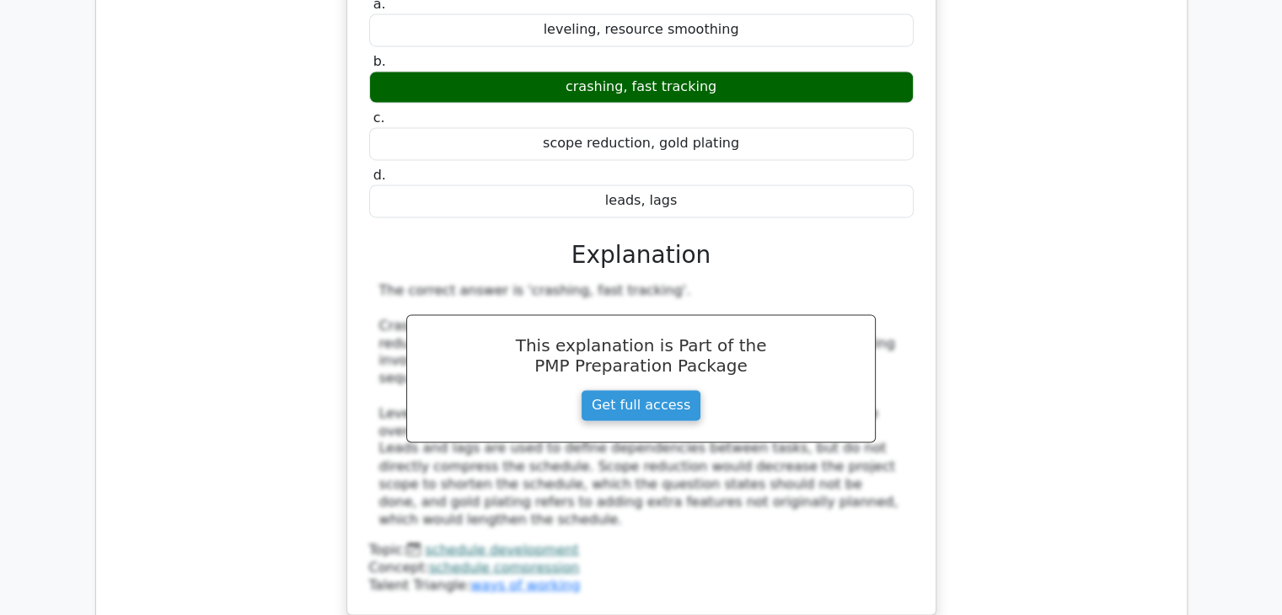
scroll to position [9189, 0]
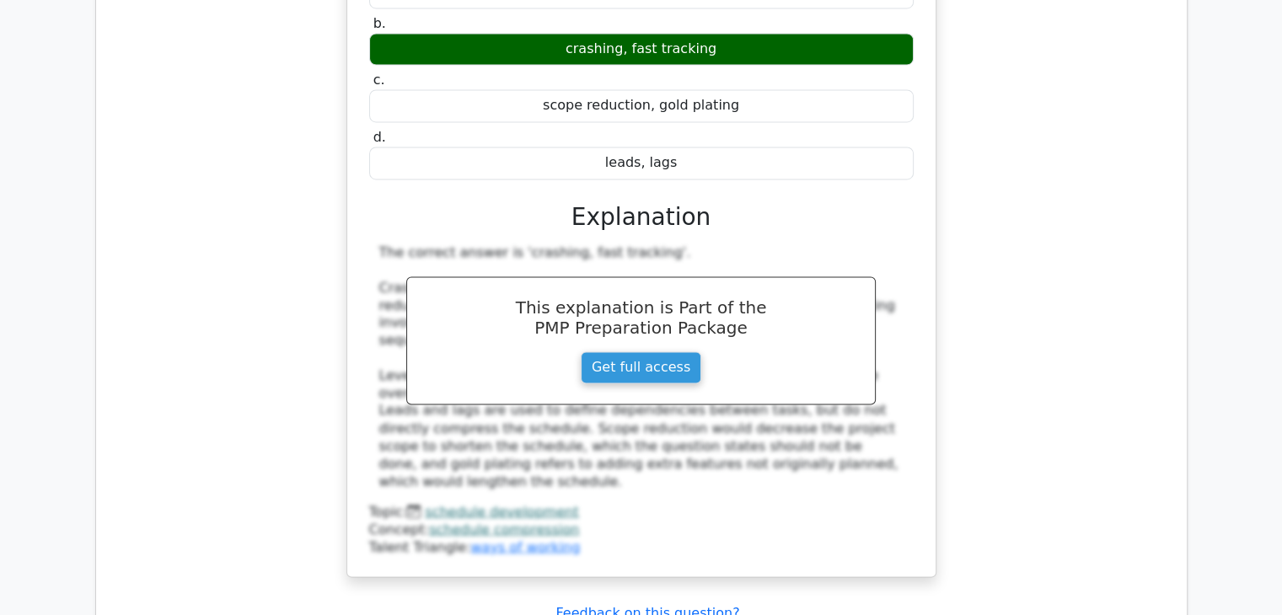
drag, startPoint x: 375, startPoint y: 203, endPoint x: 744, endPoint y: 453, distance: 445.6
copy div "Which of the following would be included in the scope statement for a project? …"
